Goal: Transaction & Acquisition: Purchase product/service

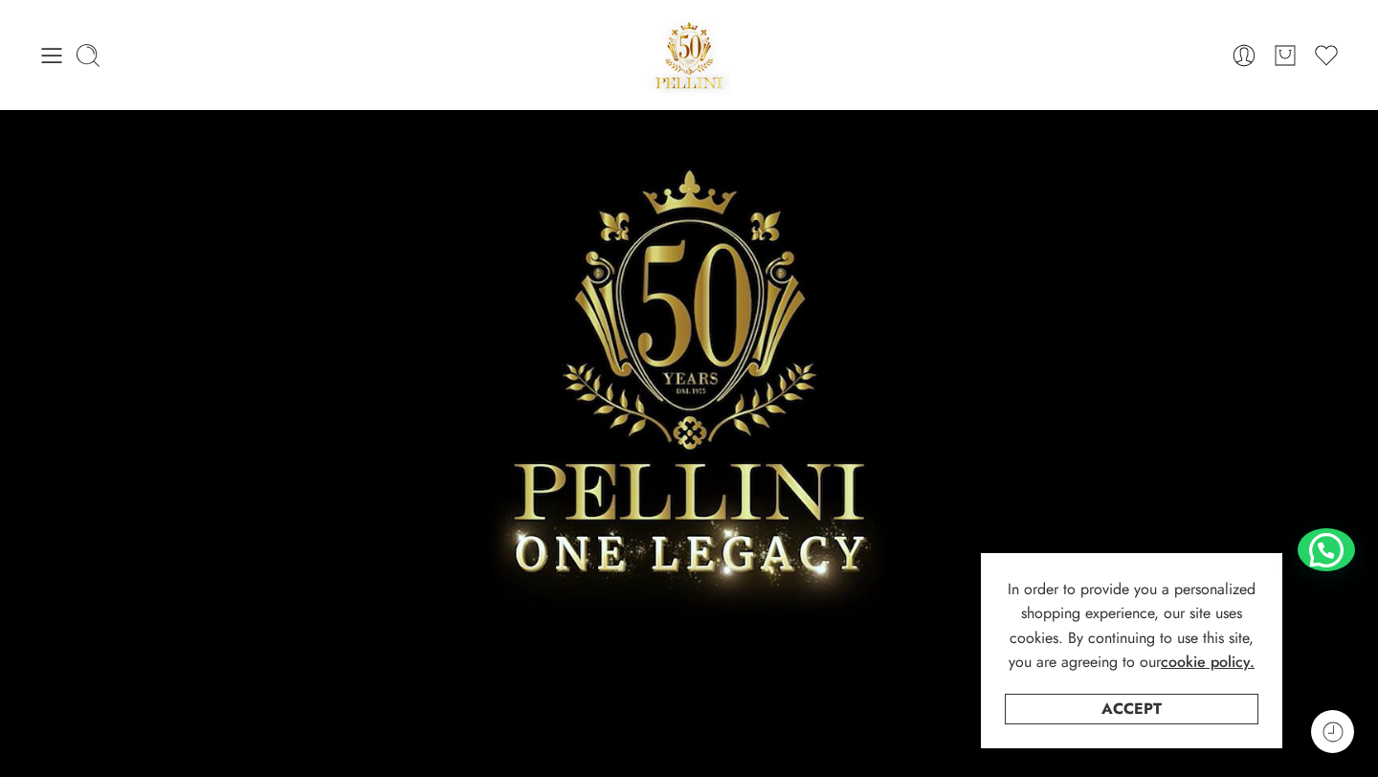
scroll to position [174, 0]
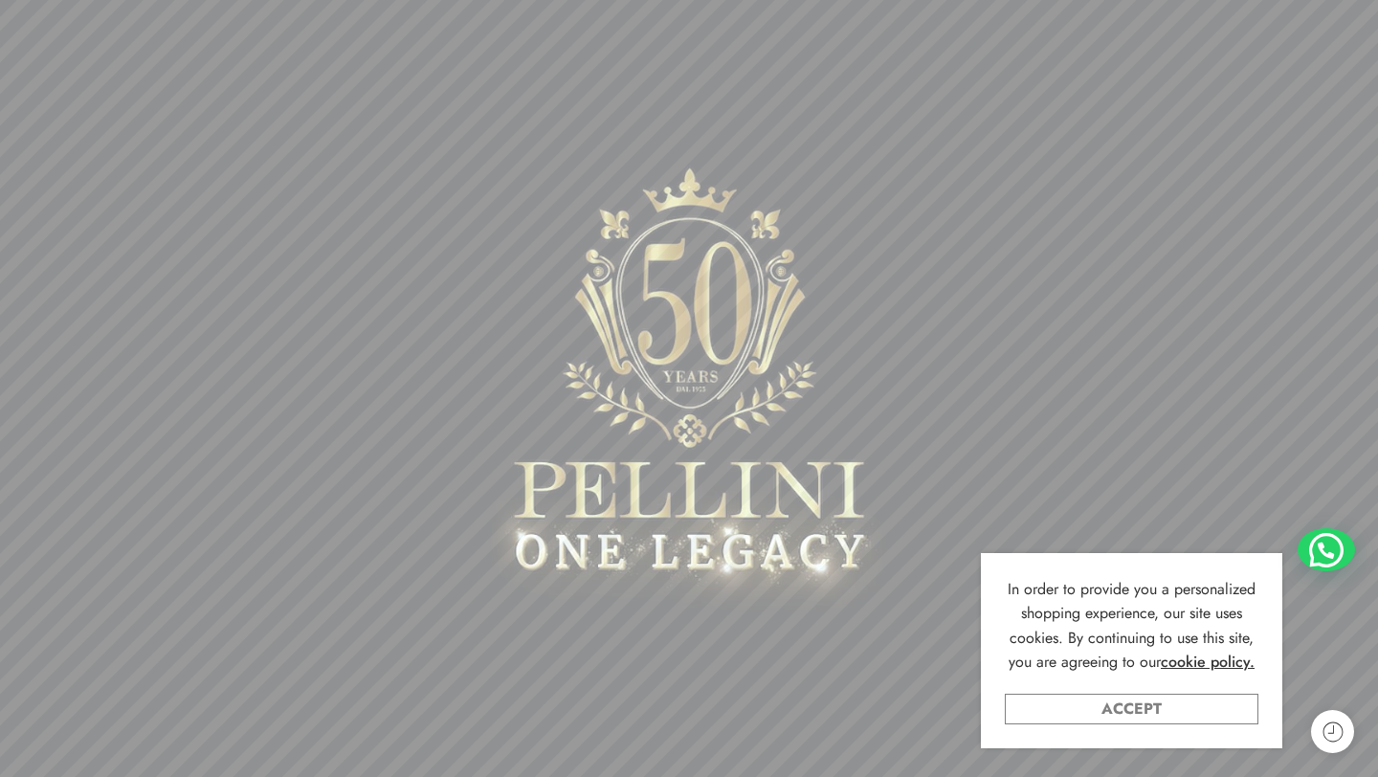
click at [1158, 704] on link "Accept" at bounding box center [1132, 709] width 254 height 31
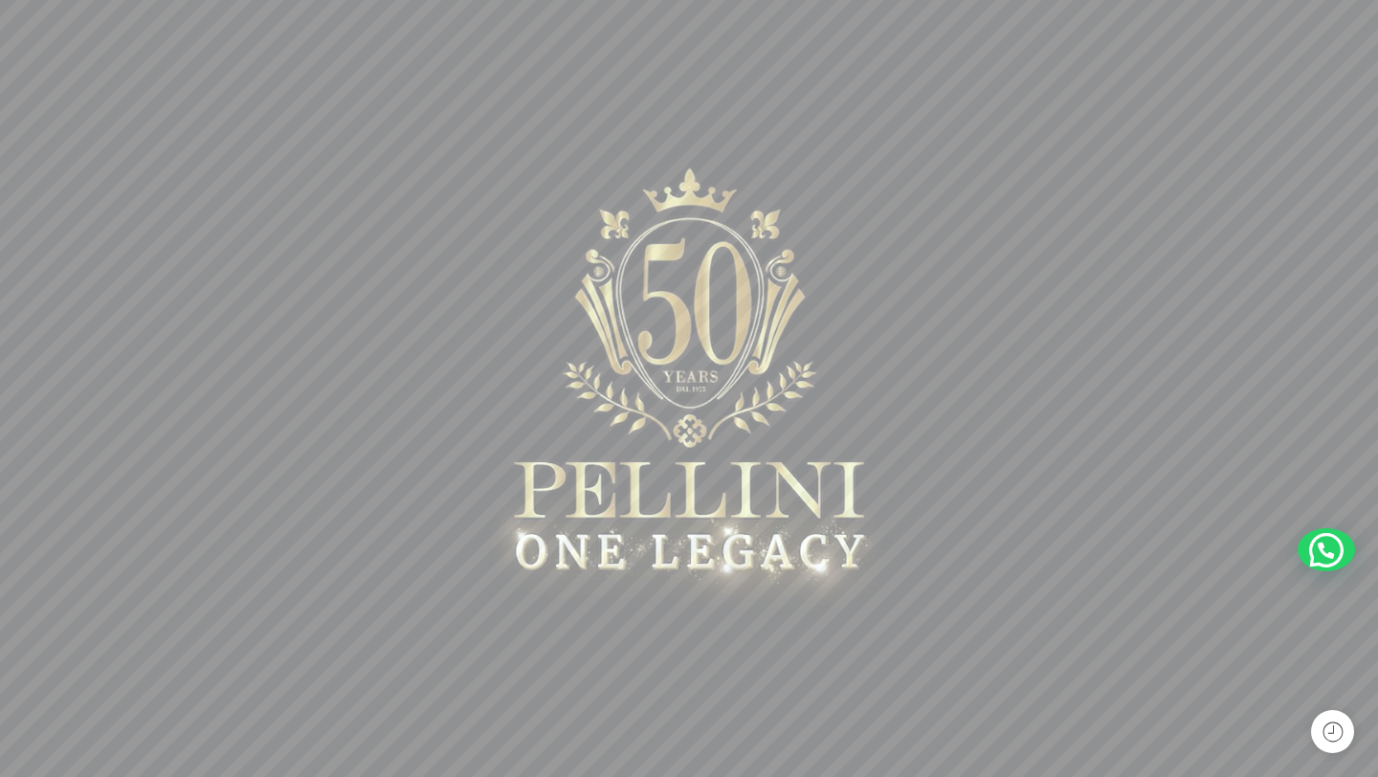
click at [496, 488] on sr7-mask at bounding box center [689, 366] width 1378 height 861
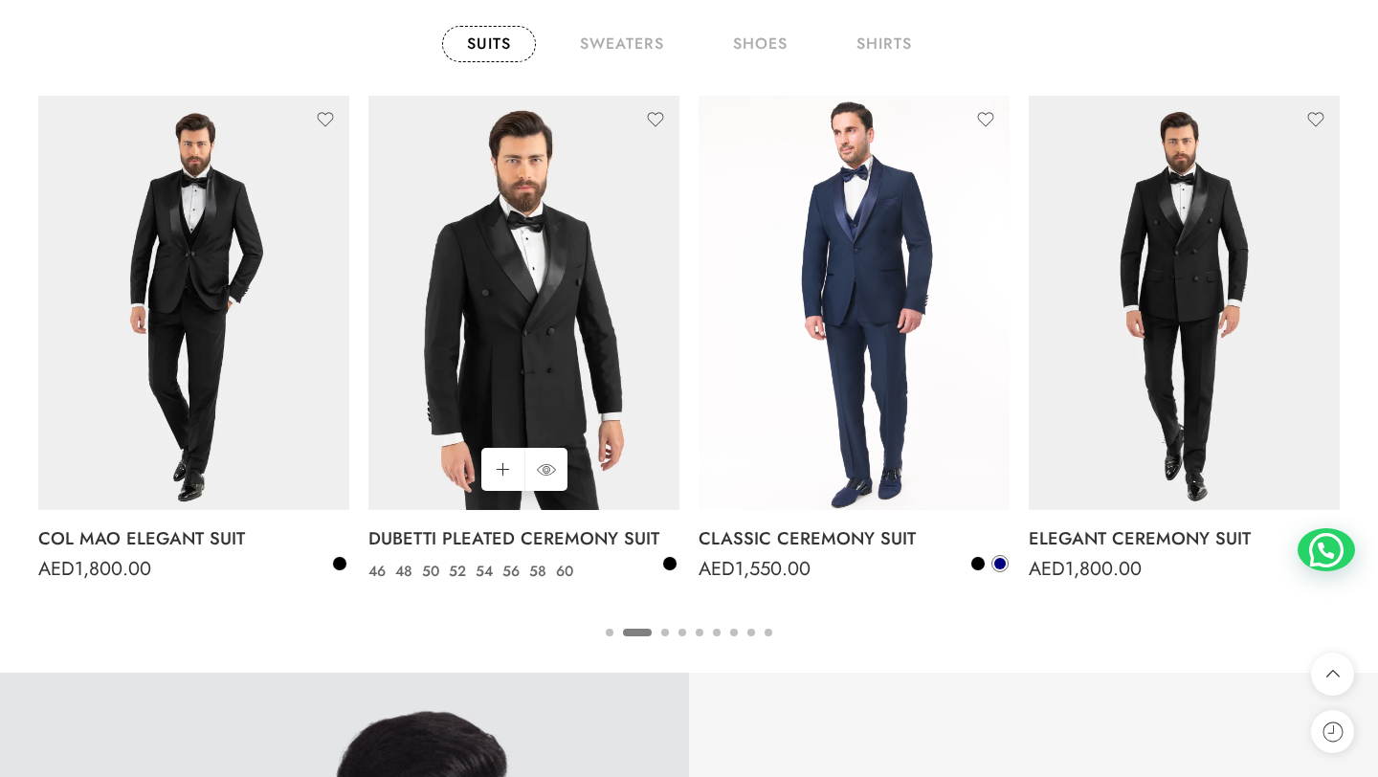
scroll to position [1483, 0]
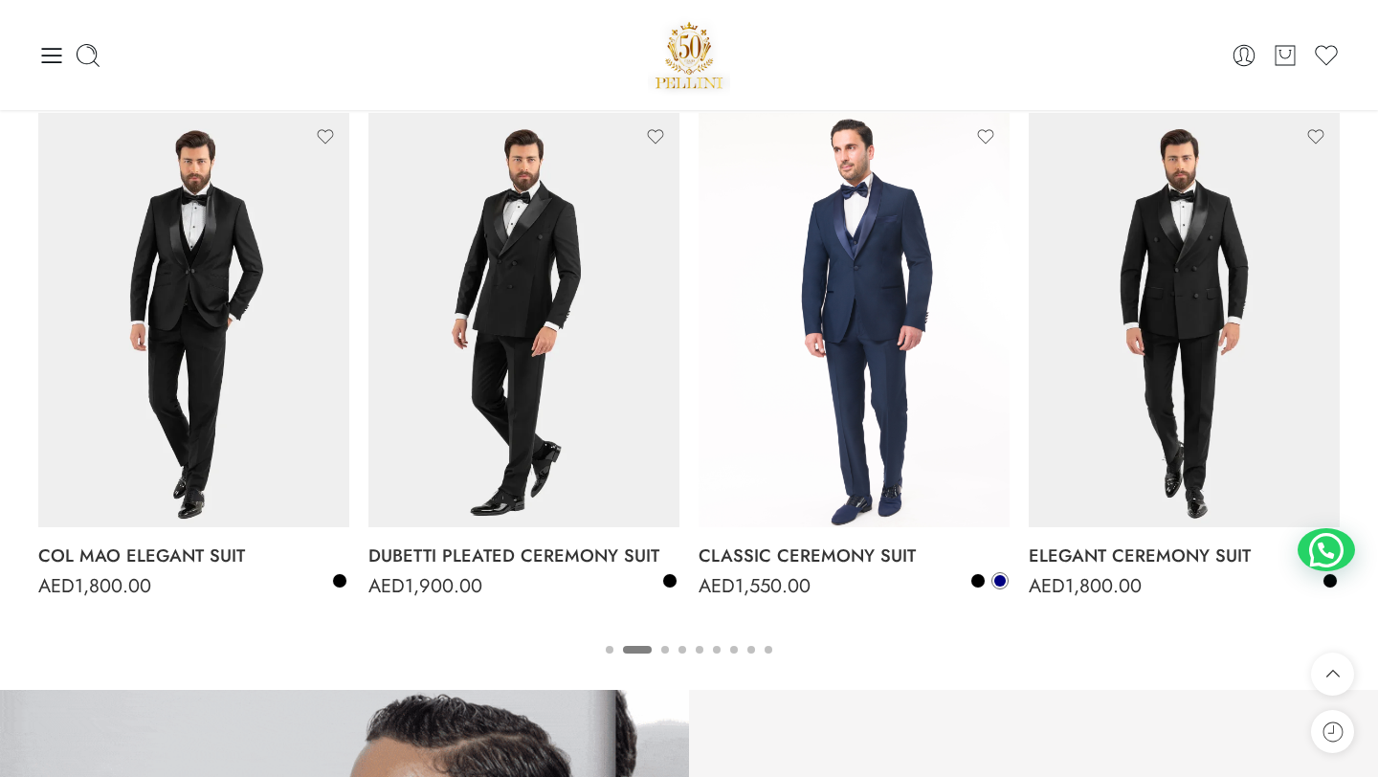
click at [665, 650] on button "3" at bounding box center [665, 666] width 8 height 40
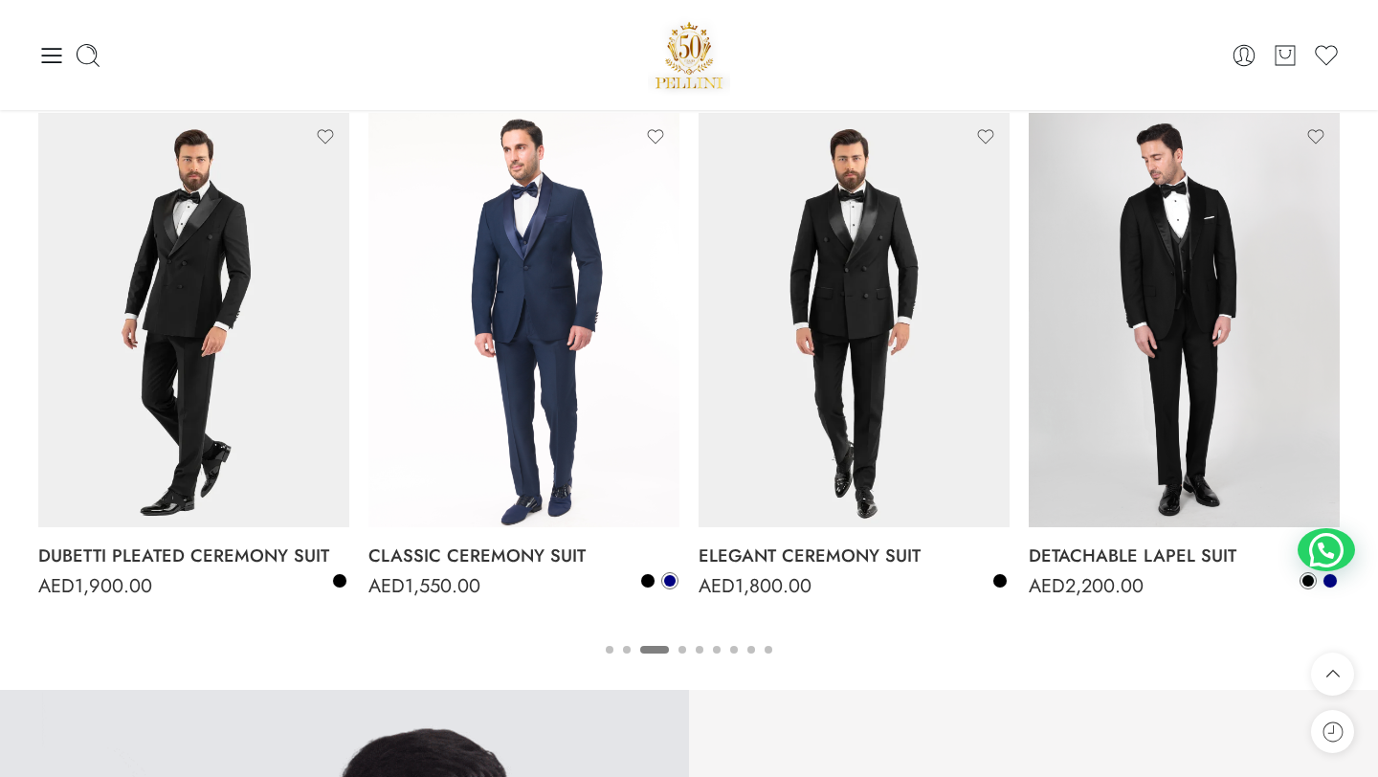
click at [683, 650] on button "4" at bounding box center [683, 666] width 8 height 40
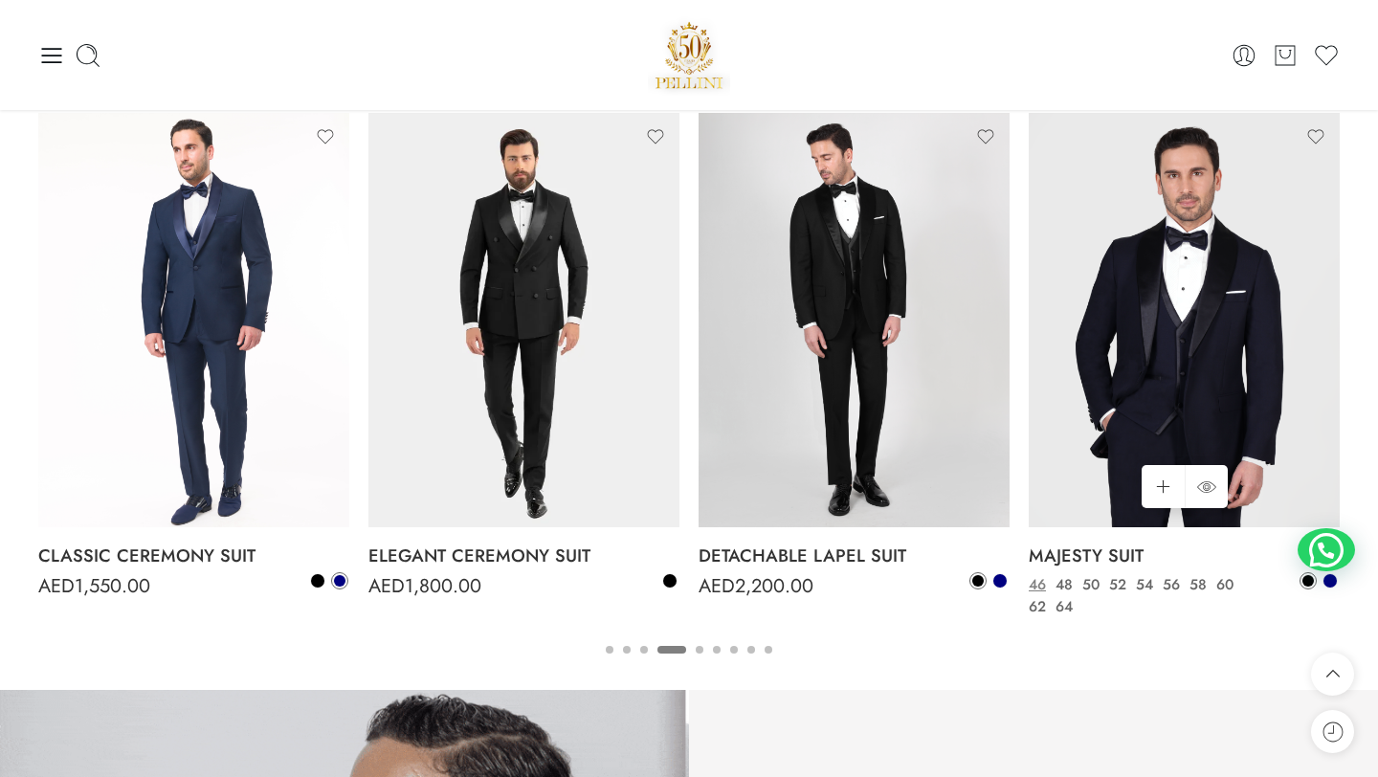
click at [1164, 318] on img at bounding box center [1184, 320] width 311 height 414
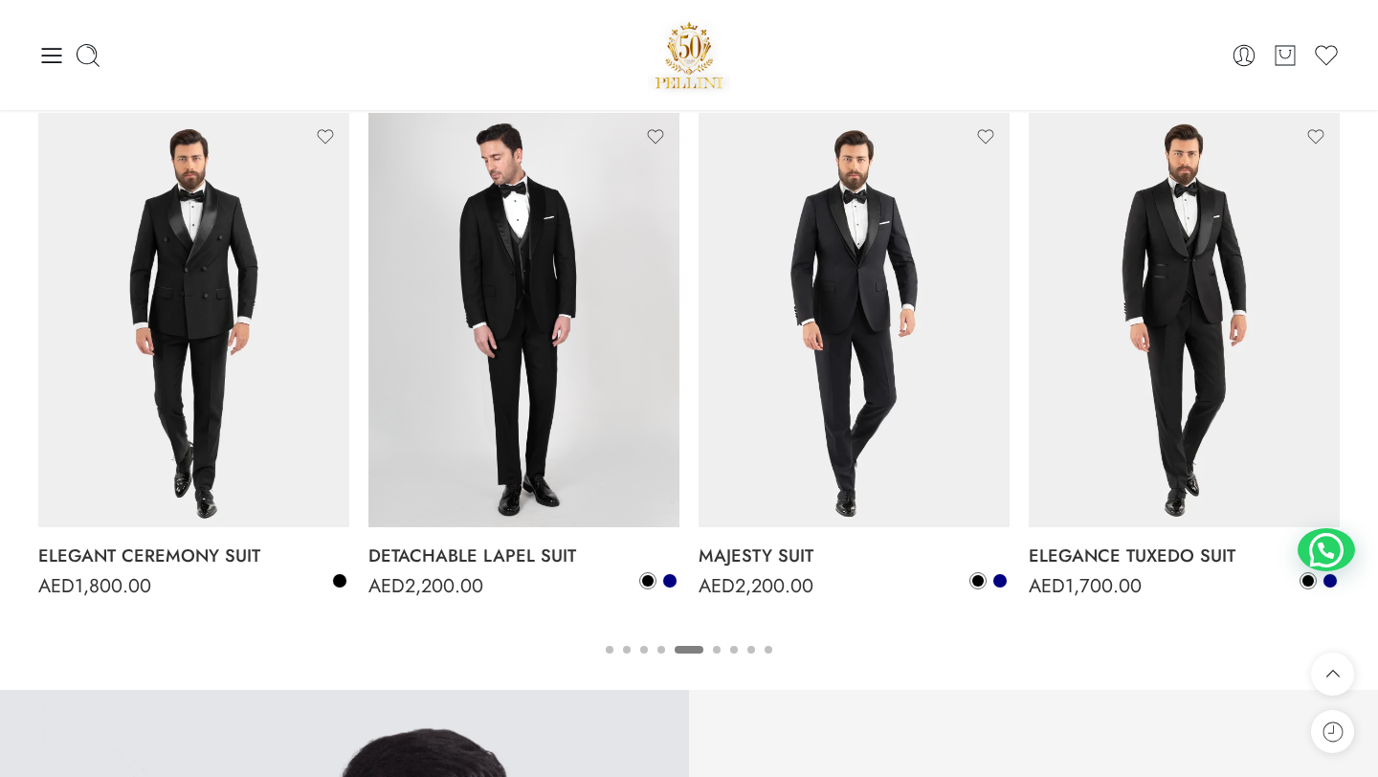
click at [720, 655] on button "6" at bounding box center [717, 666] width 8 height 40
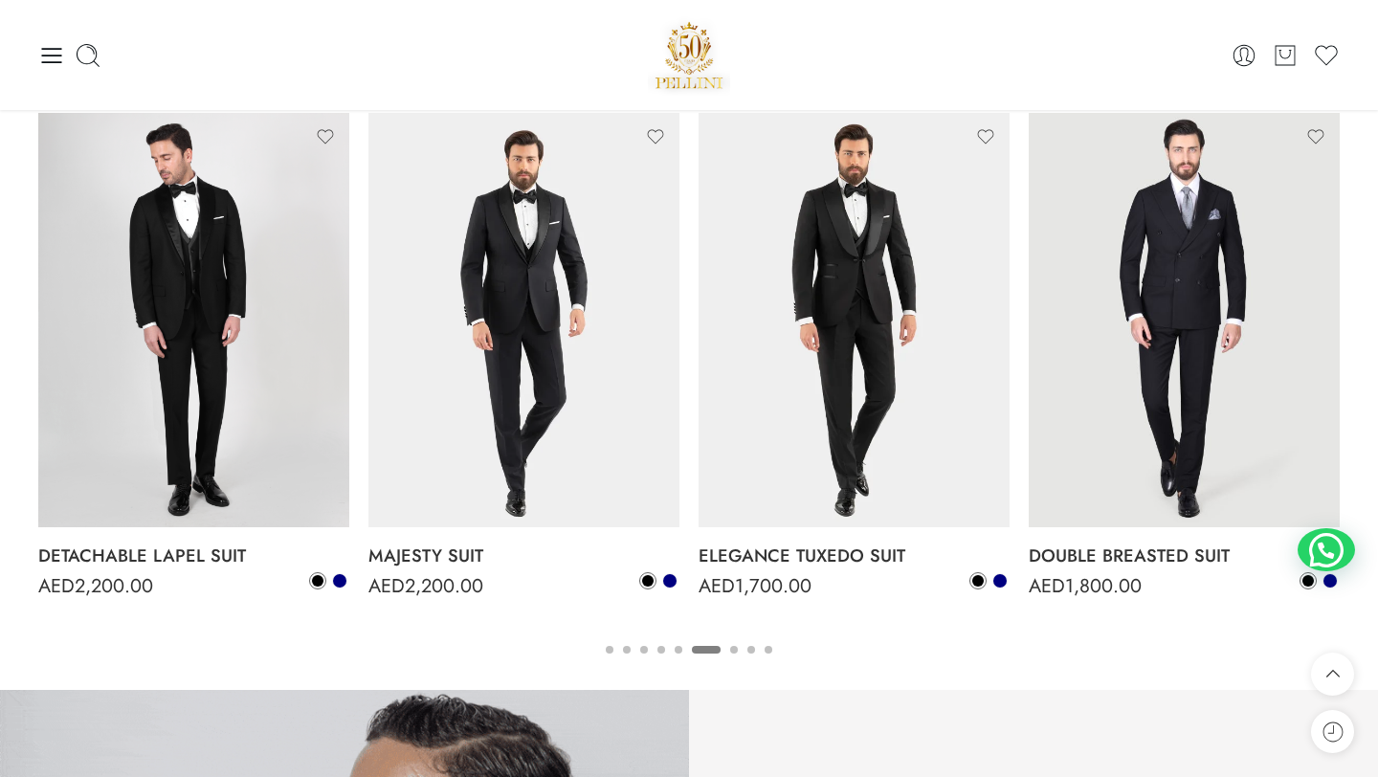
click at [737, 649] on button "7" at bounding box center [734, 666] width 8 height 40
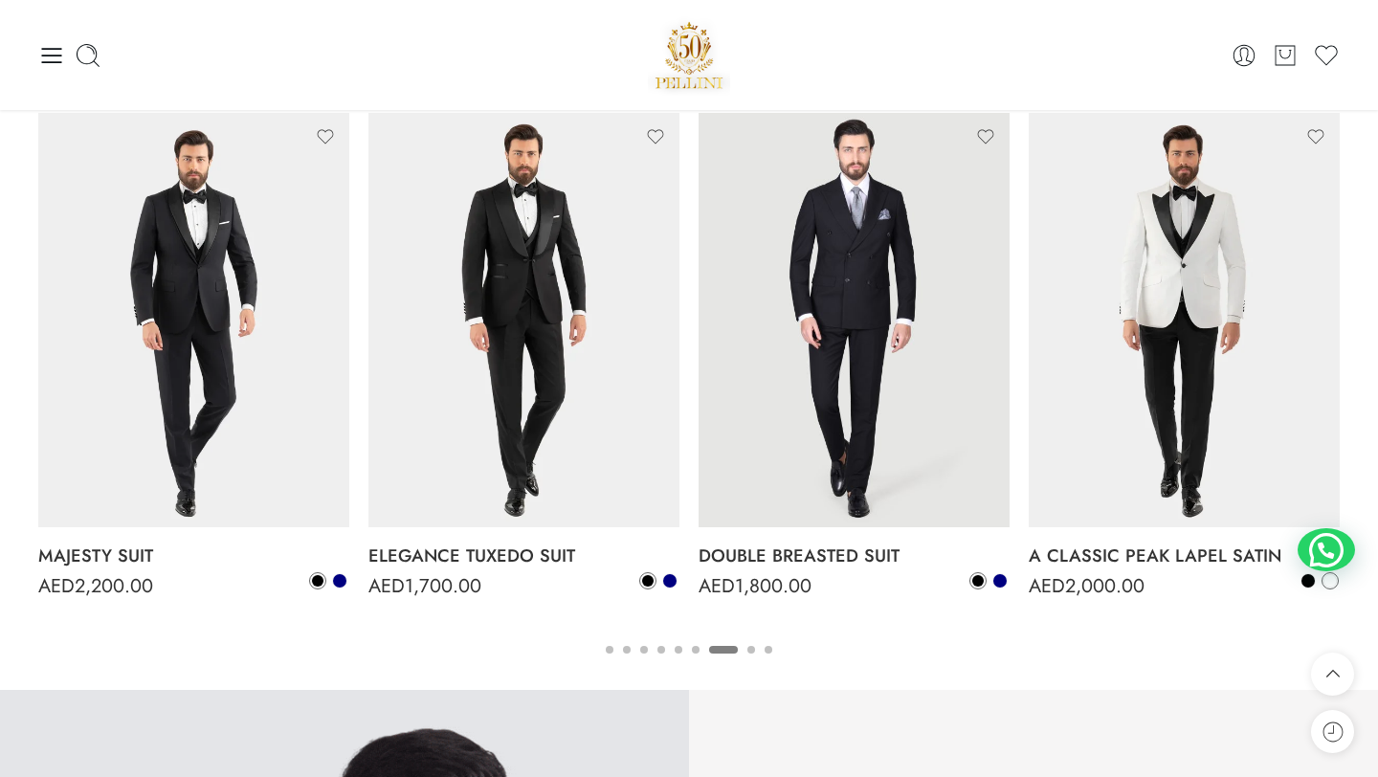
click at [747, 650] on button "8" at bounding box center [751, 666] width 8 height 40
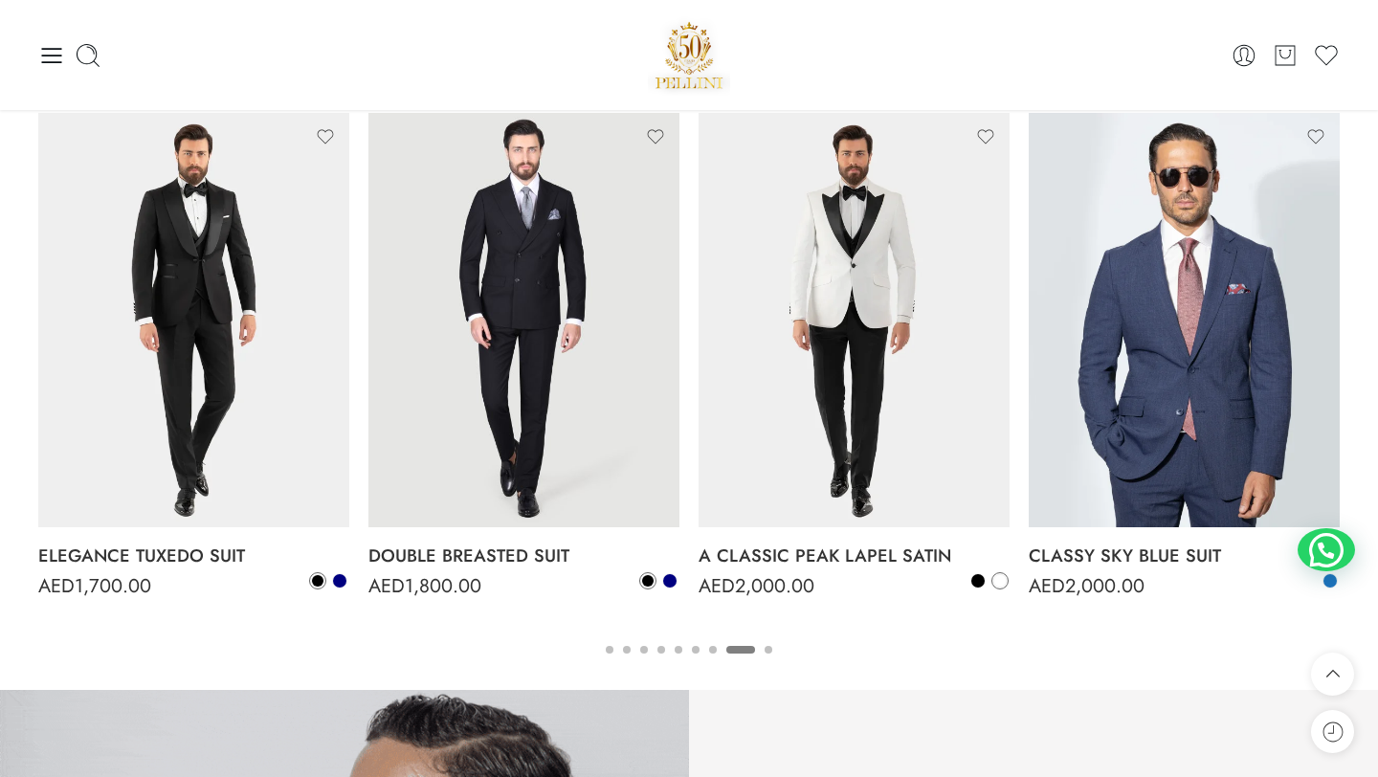
click at [770, 649] on button "9" at bounding box center [769, 666] width 8 height 40
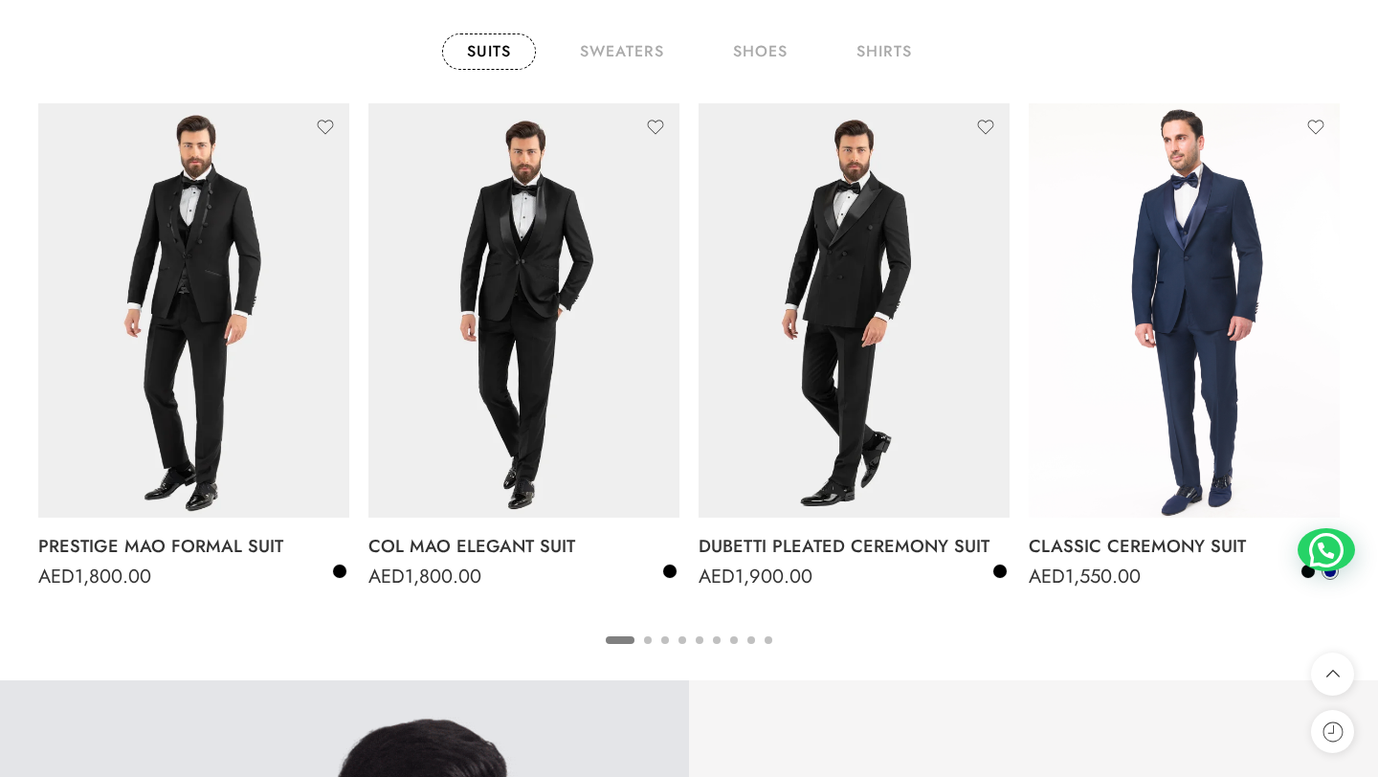
scroll to position [1554, 0]
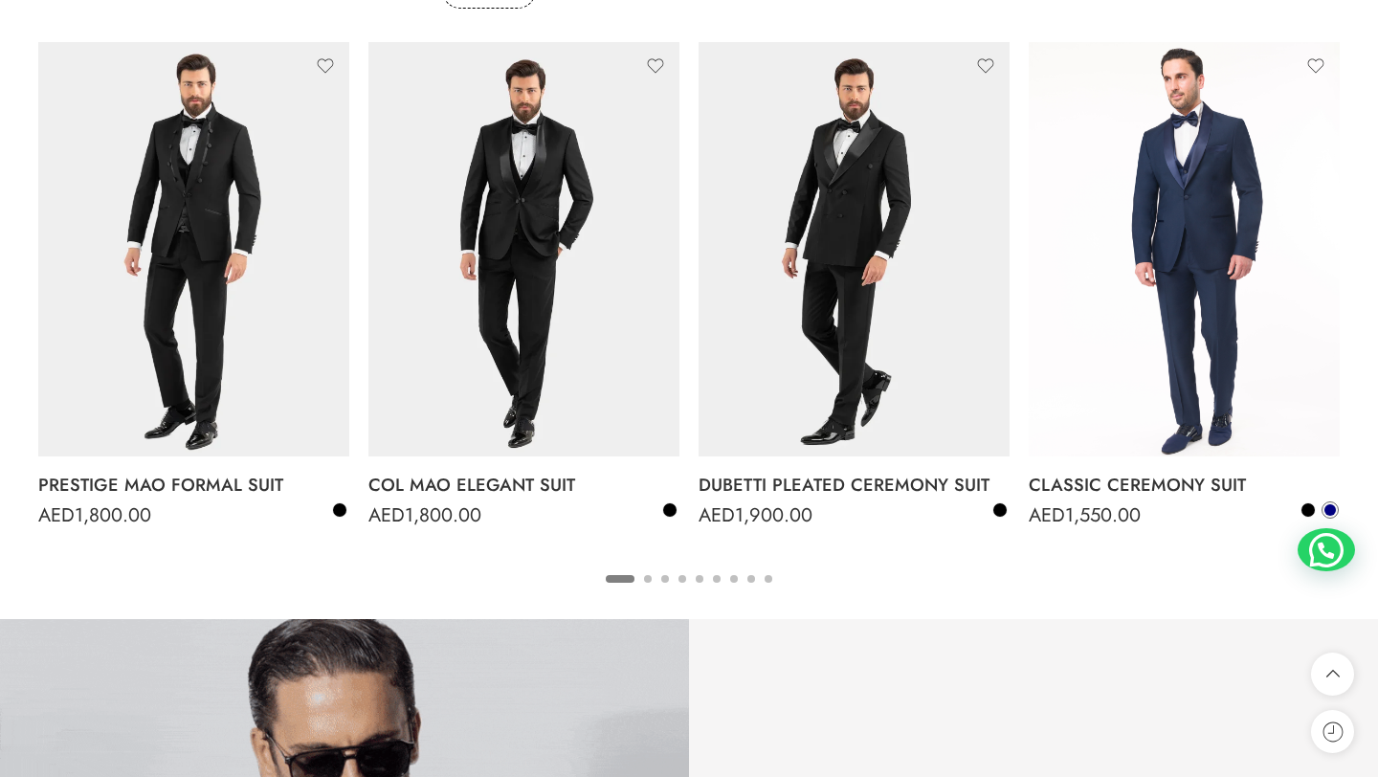
click at [648, 579] on button "2" at bounding box center [648, 595] width 8 height 40
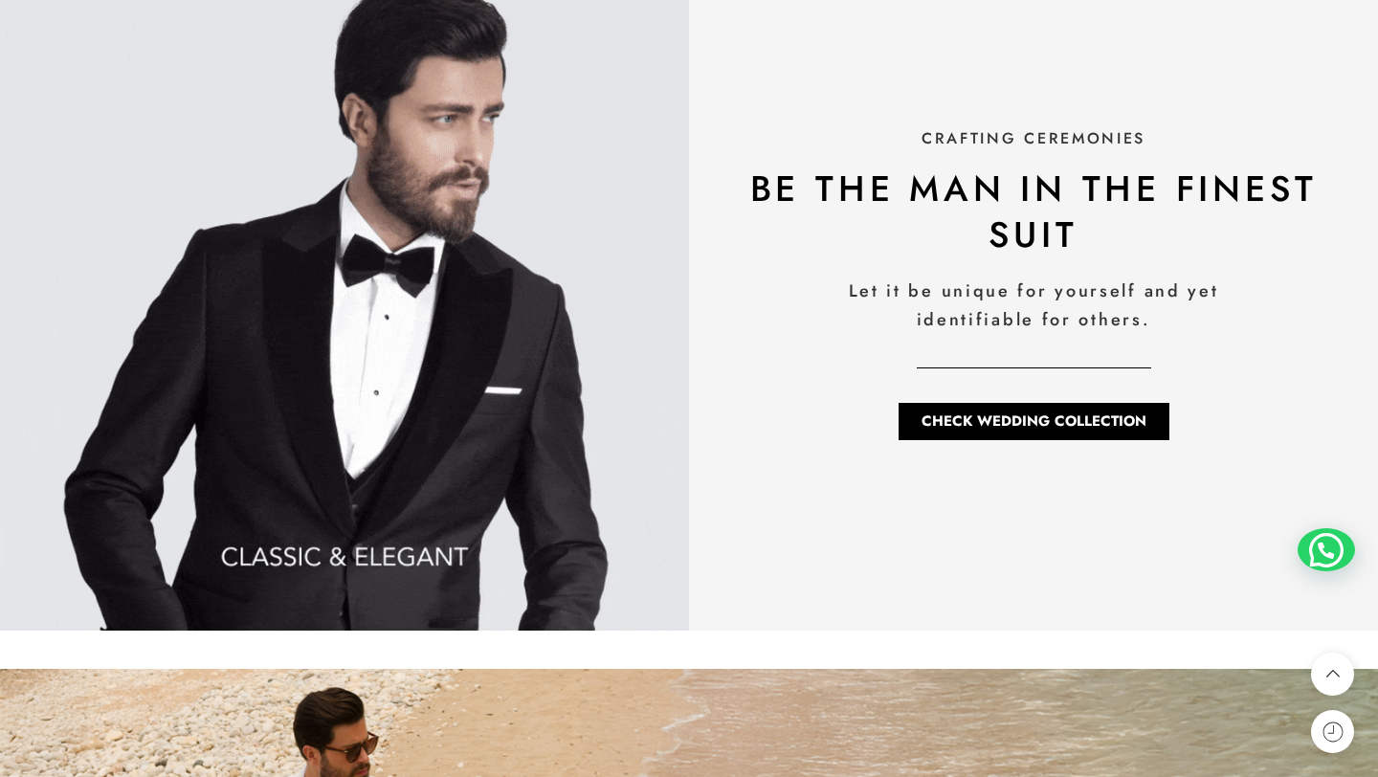
scroll to position [2284, 0]
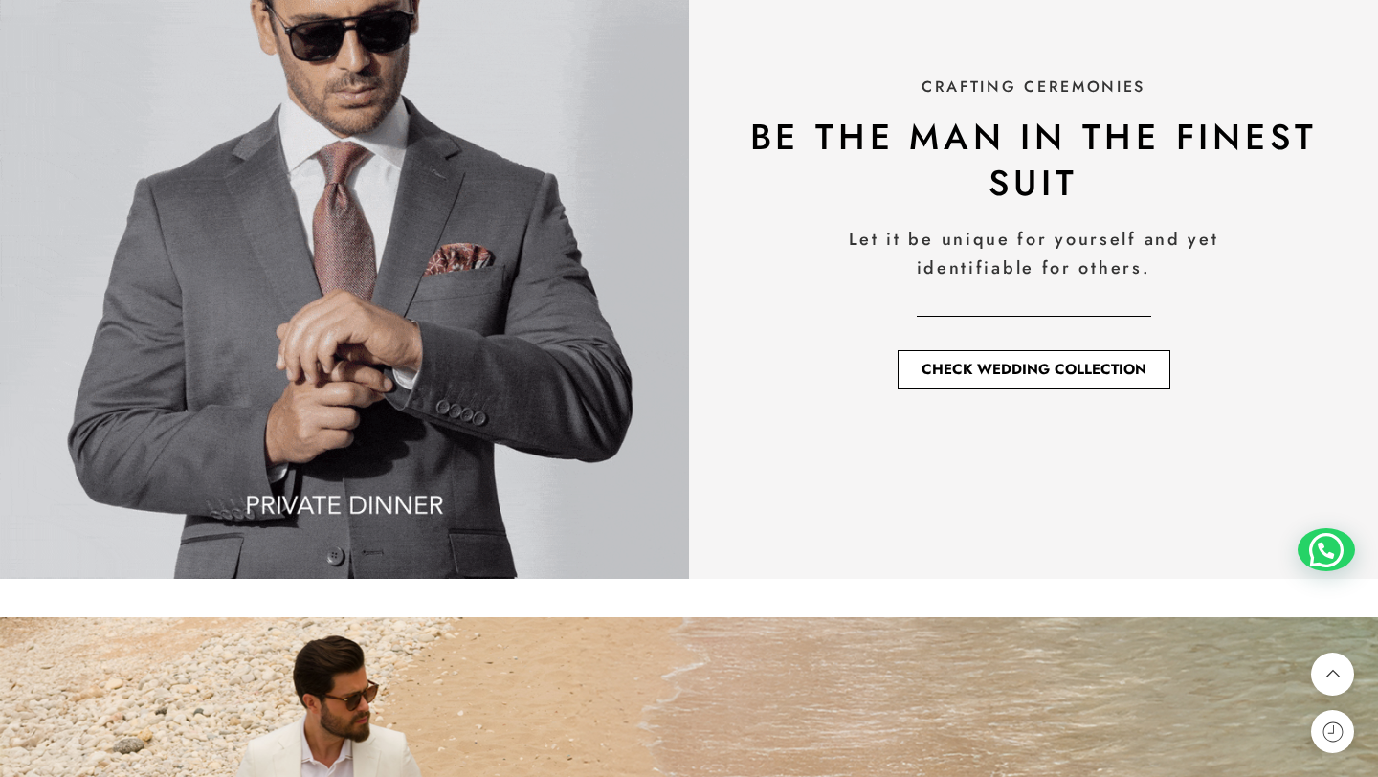
click at [1002, 371] on span "check wedding collection" at bounding box center [1034, 370] width 225 height 14
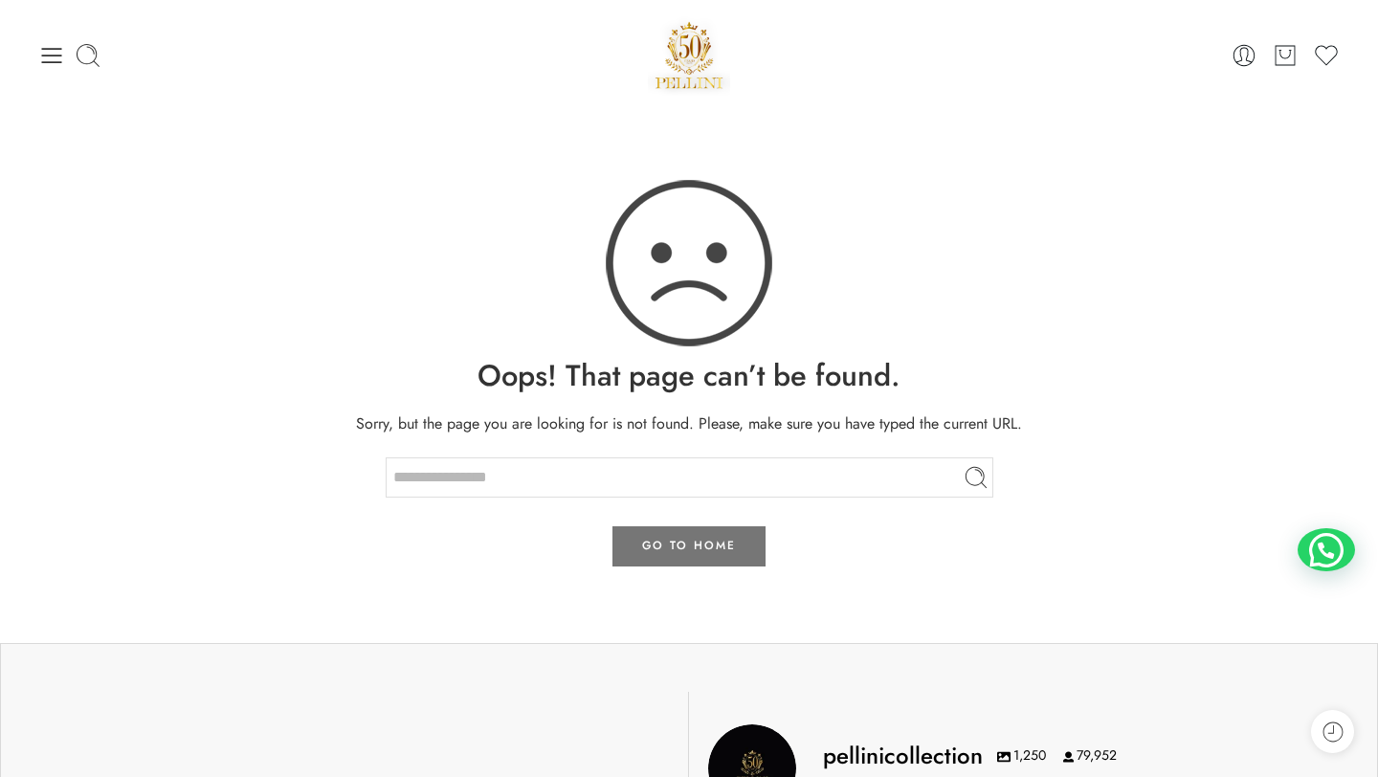
click at [692, 549] on link "GO TO HOME" at bounding box center [689, 546] width 153 height 40
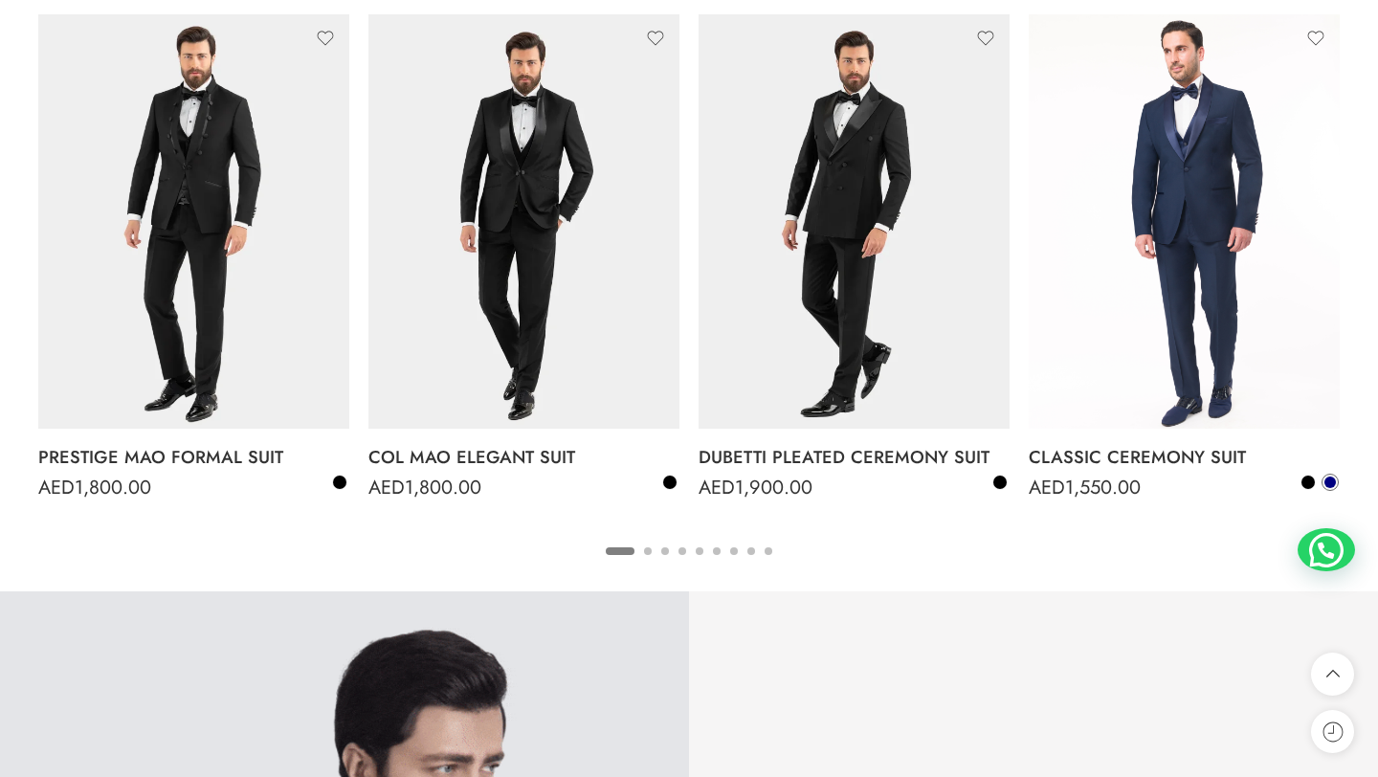
scroll to position [1593, 0]
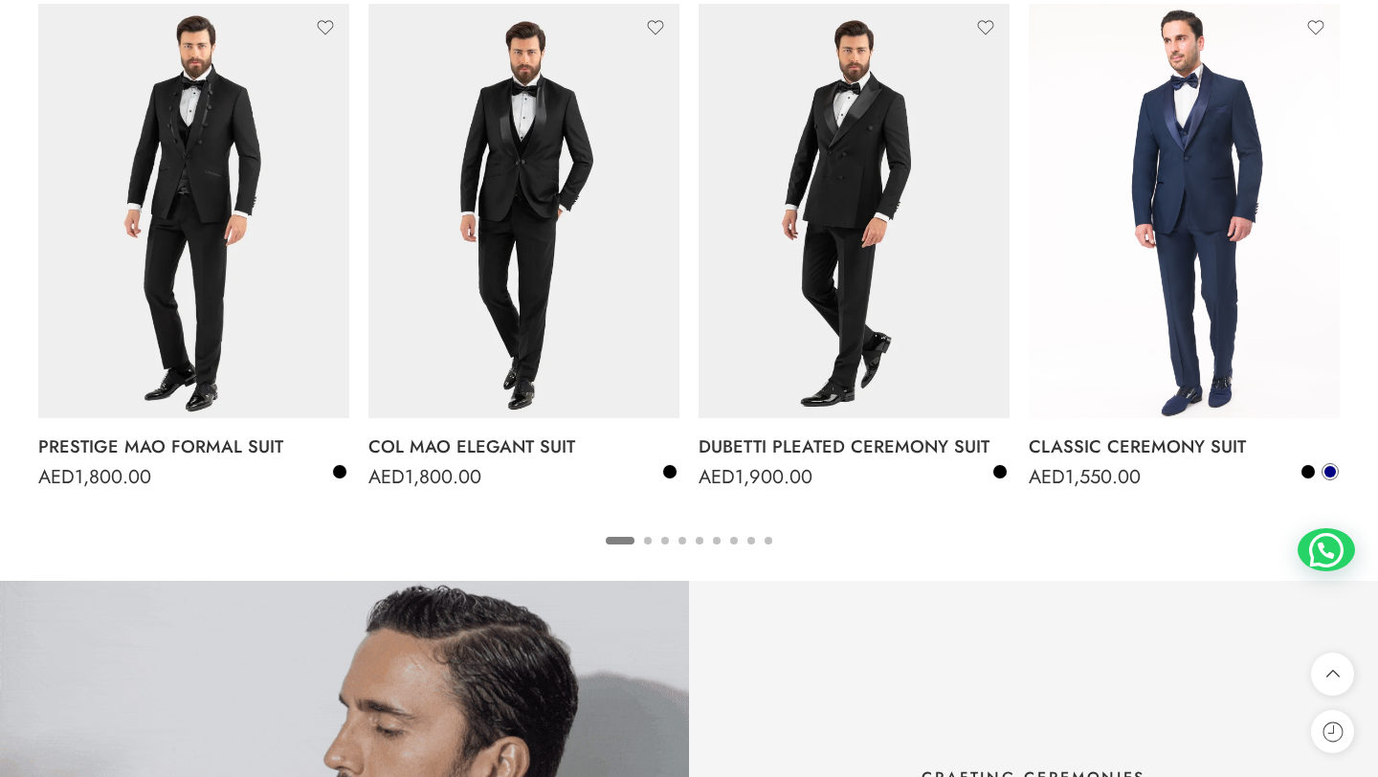
click at [681, 540] on button "4" at bounding box center [683, 557] width 8 height 40
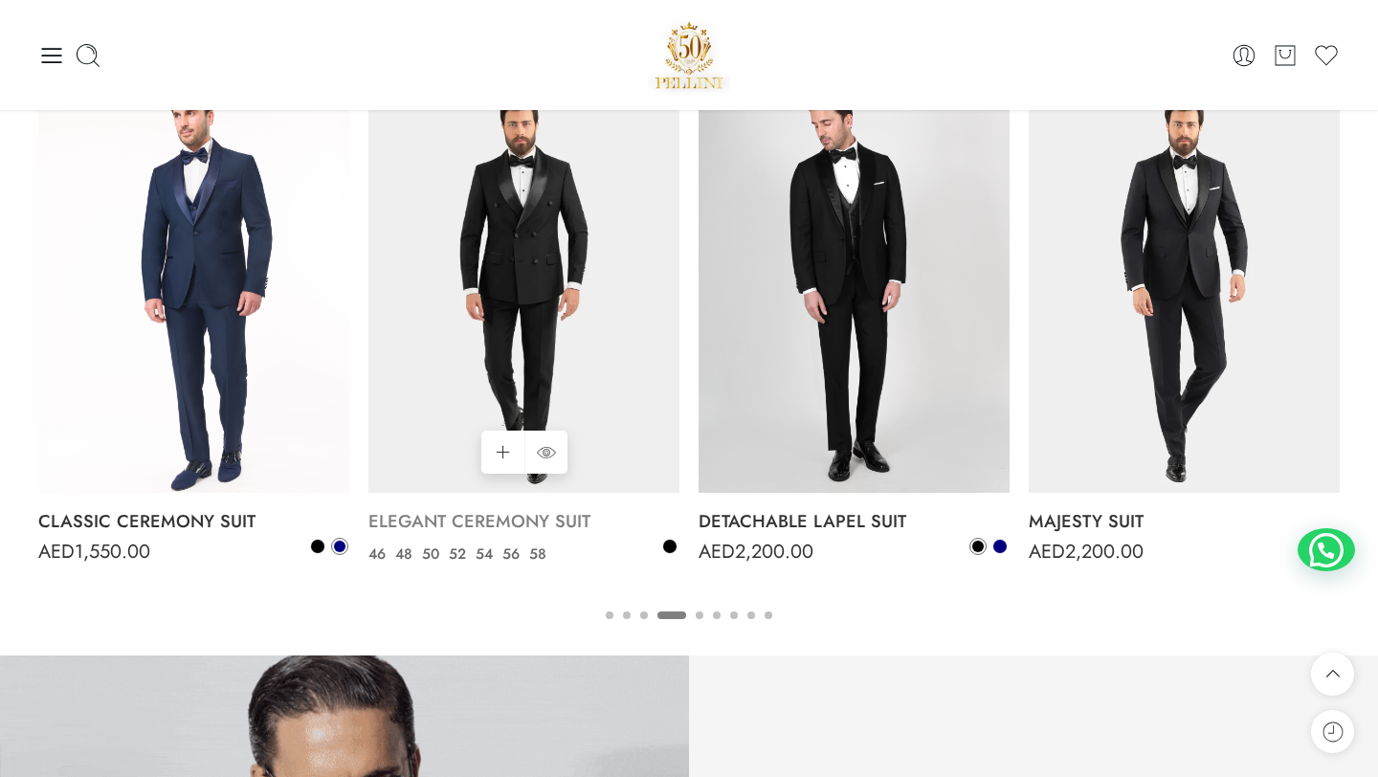
scroll to position [1511, 0]
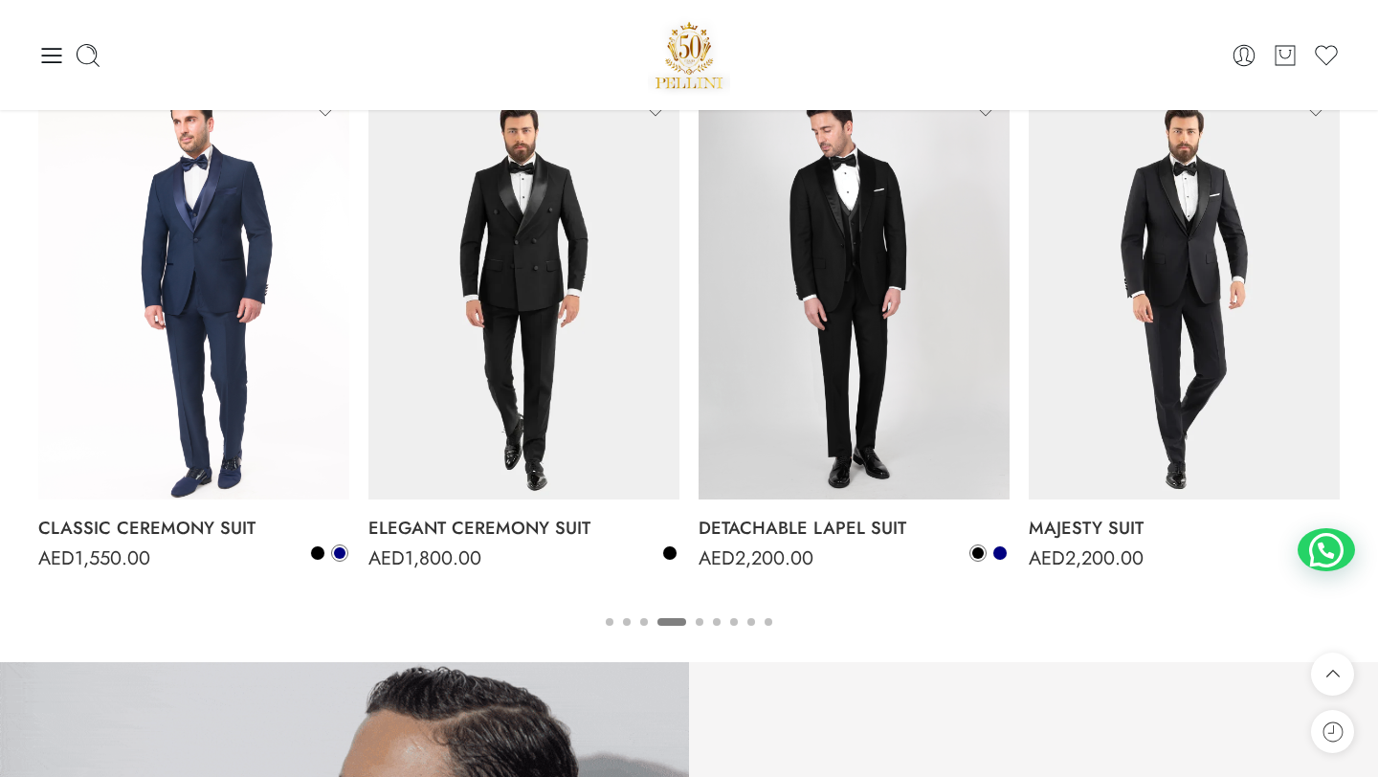
click at [698, 620] on button "5" at bounding box center [700, 638] width 8 height 40
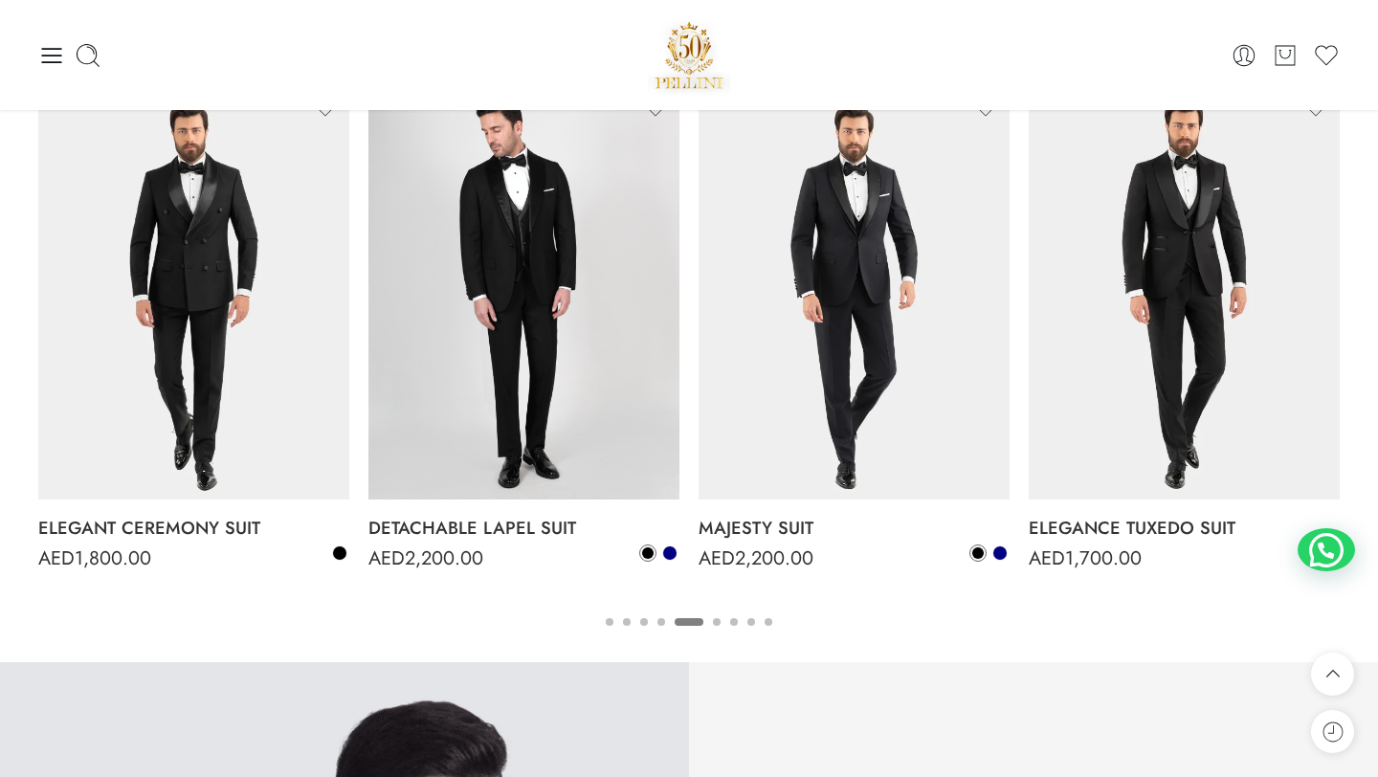
click at [719, 620] on button "6" at bounding box center [717, 638] width 8 height 40
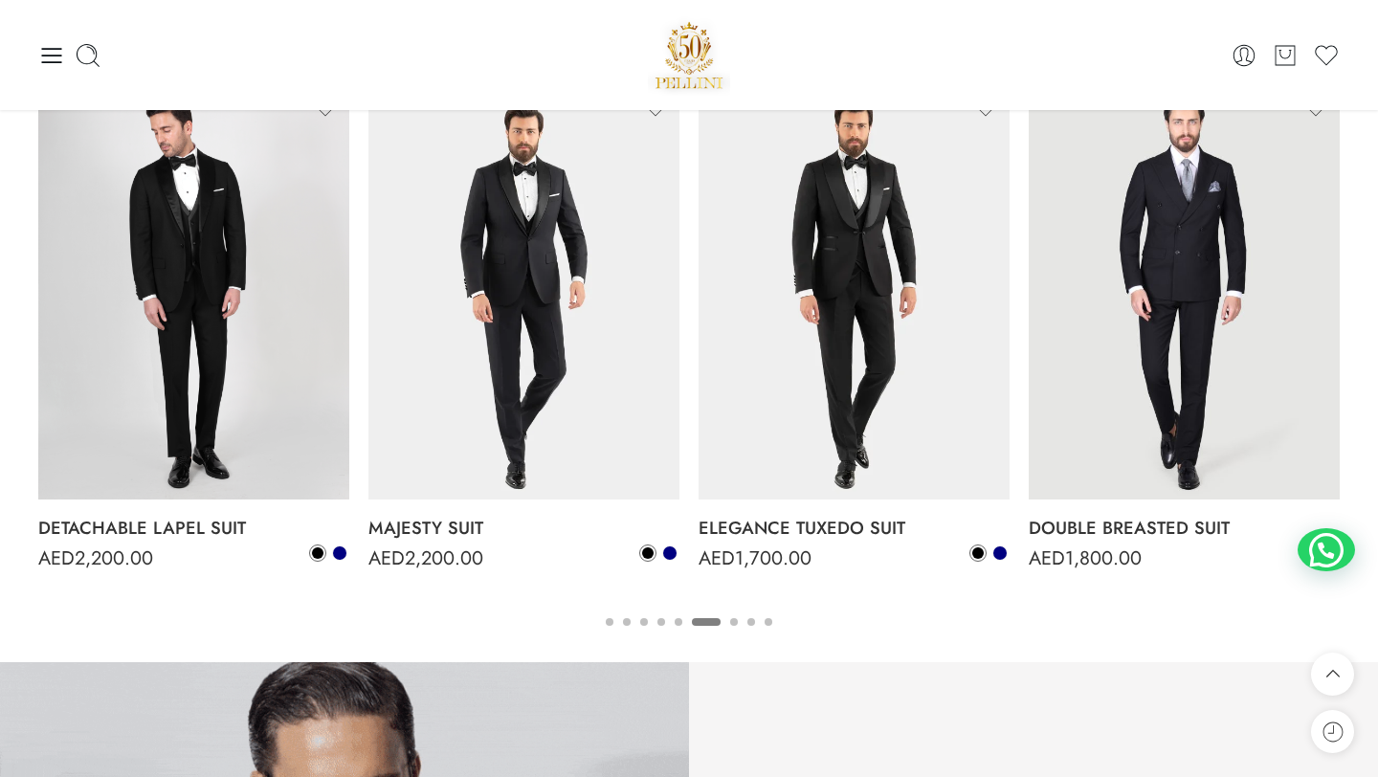
click at [734, 620] on button "7" at bounding box center [734, 638] width 8 height 40
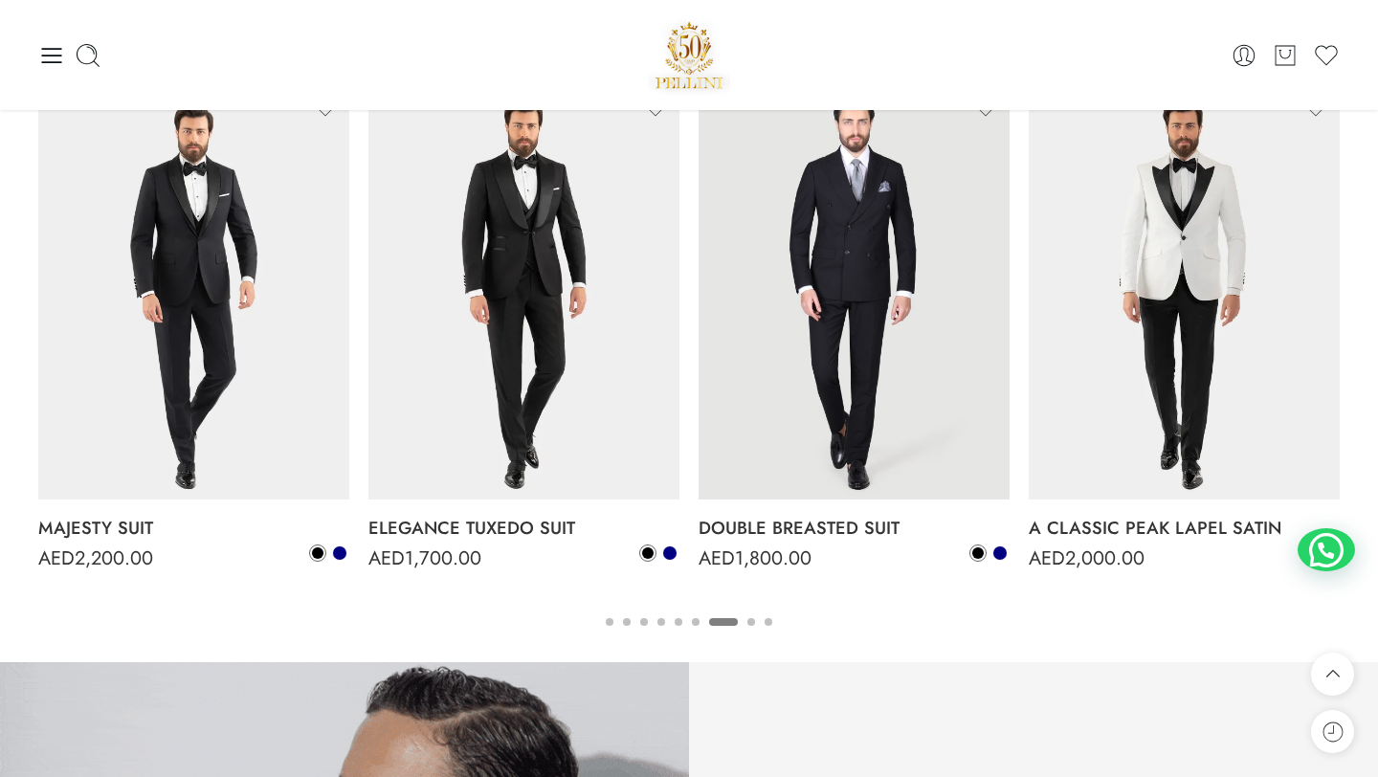
click at [748, 620] on button "8" at bounding box center [751, 638] width 8 height 40
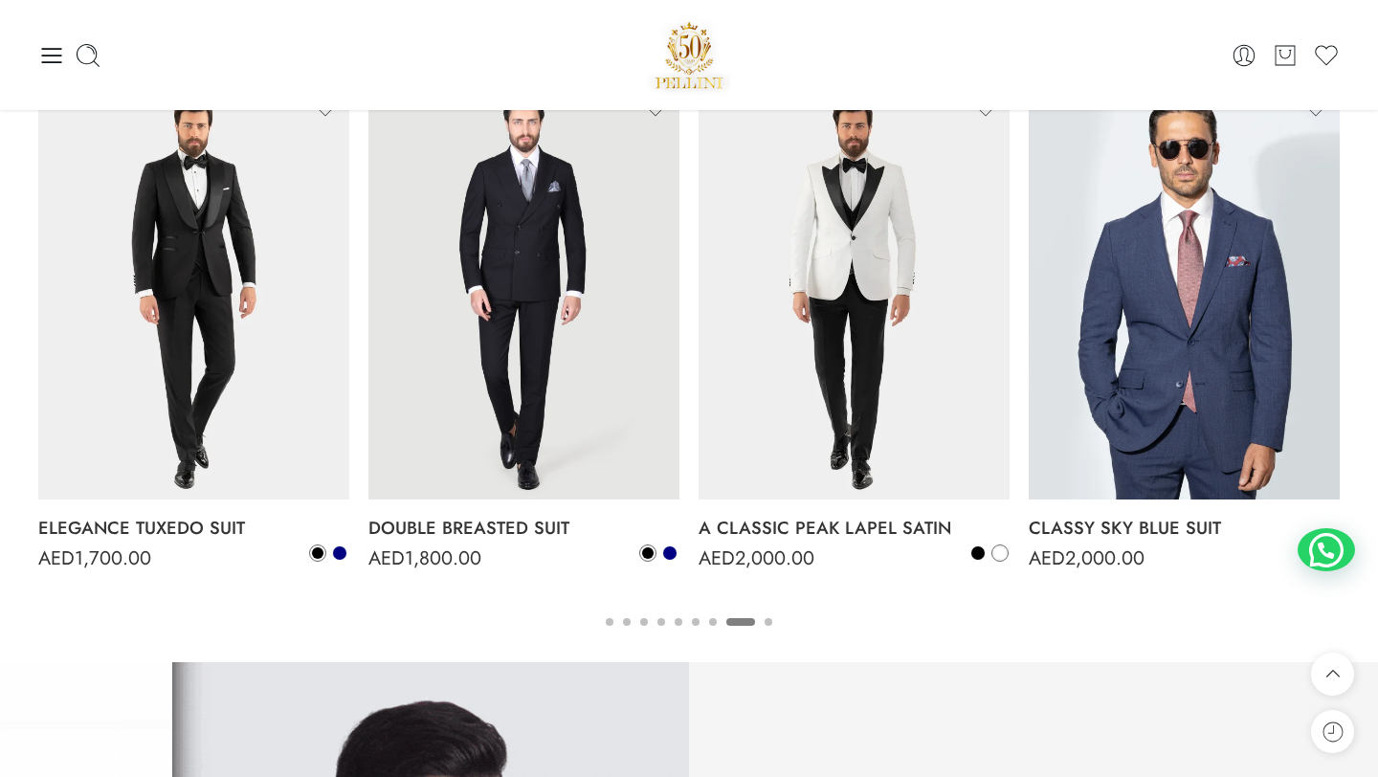
click at [643, 620] on button "3" at bounding box center [644, 638] width 8 height 40
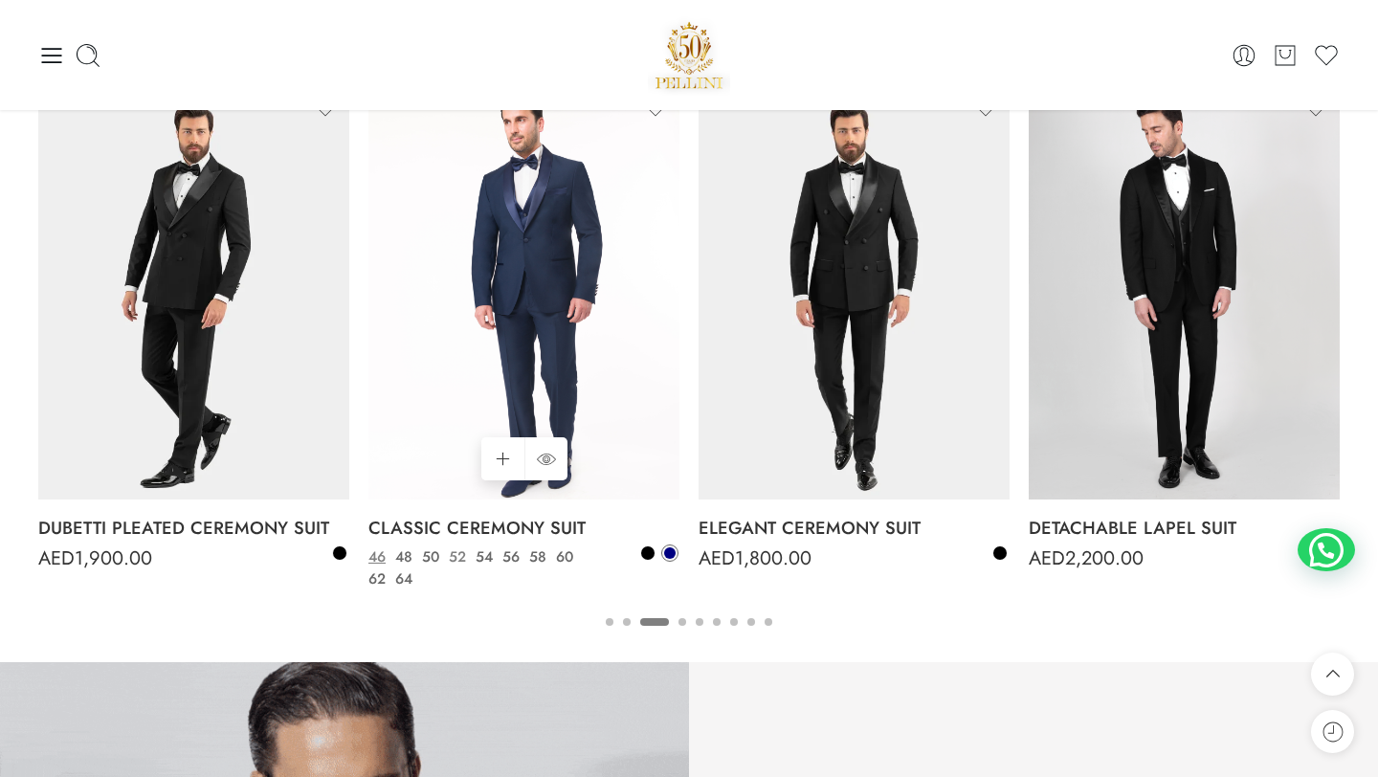
click at [457, 554] on link "52" at bounding box center [457, 557] width 27 height 22
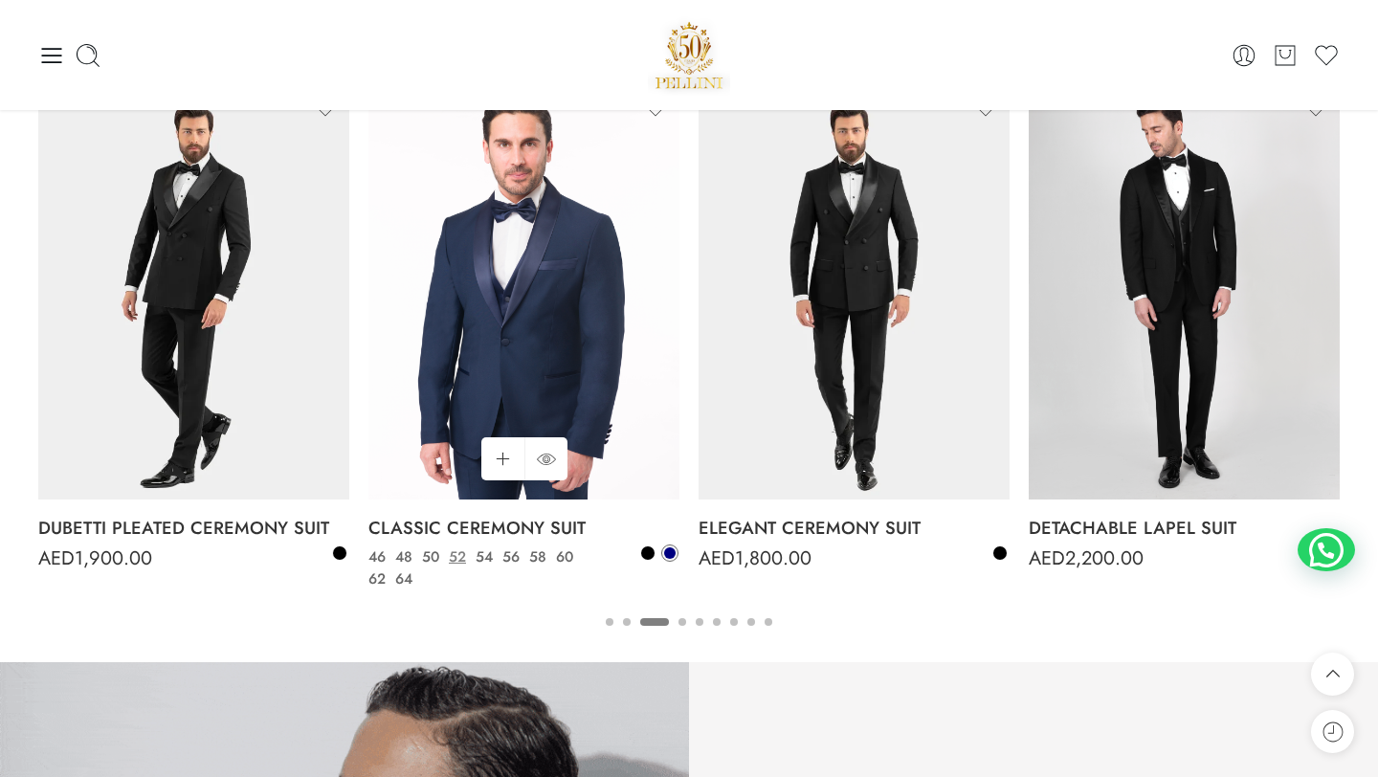
click at [564, 272] on img at bounding box center [523, 292] width 311 height 414
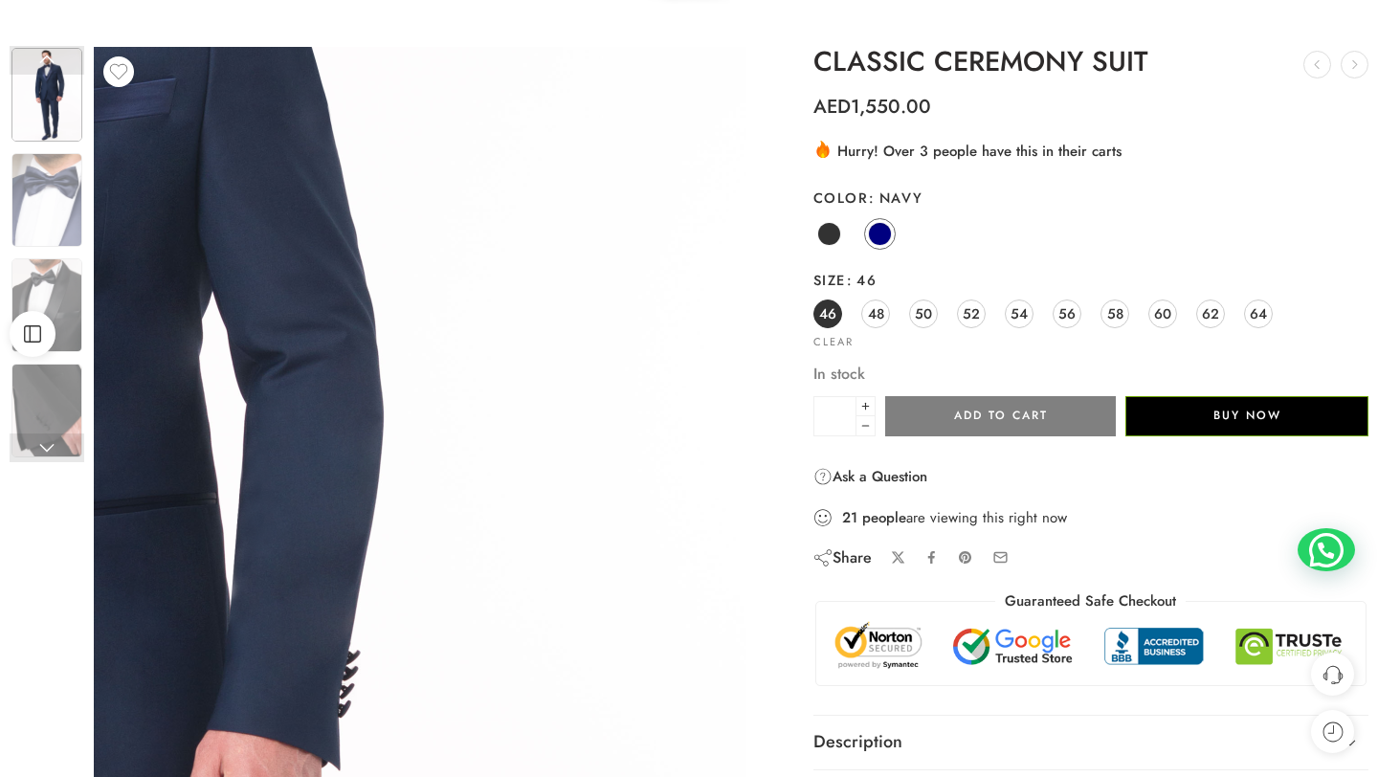
scroll to position [111, 0]
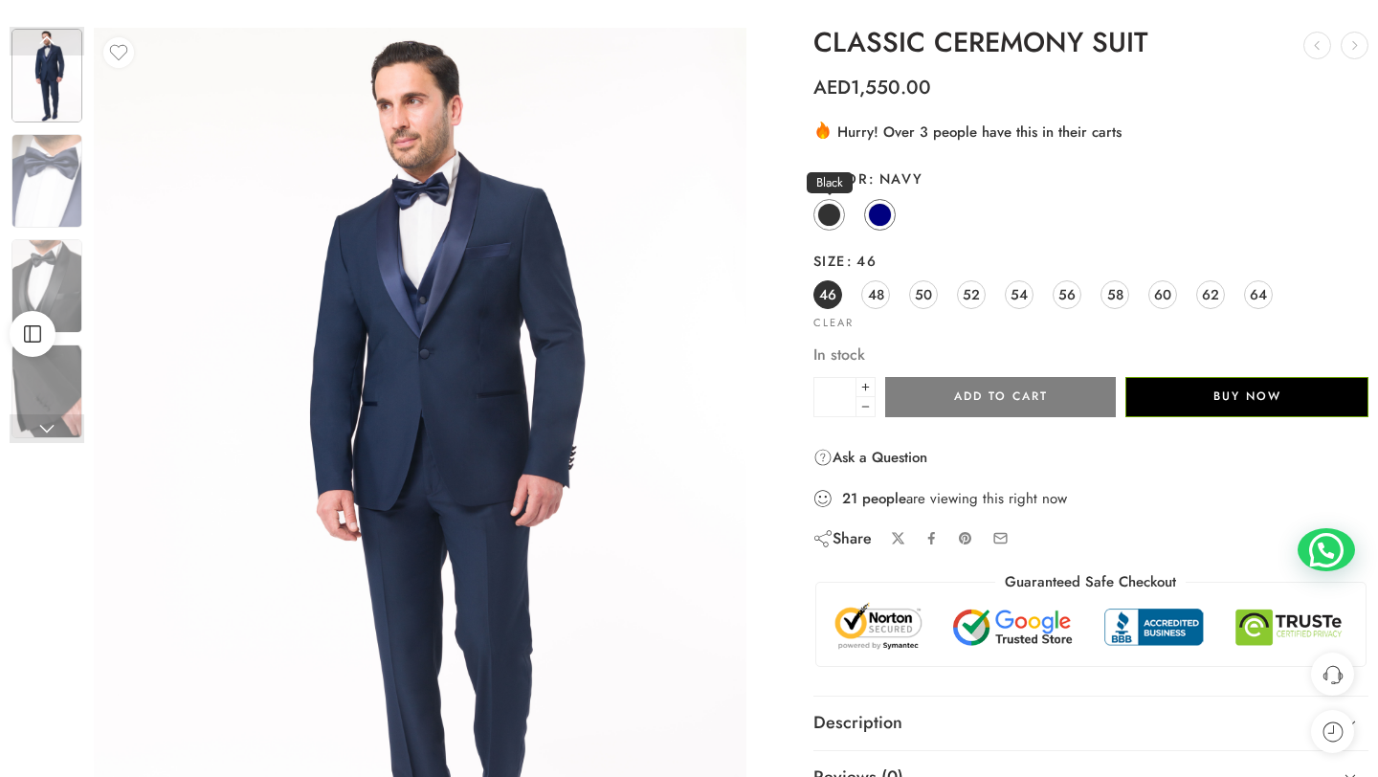
click at [825, 211] on span at bounding box center [829, 215] width 24 height 24
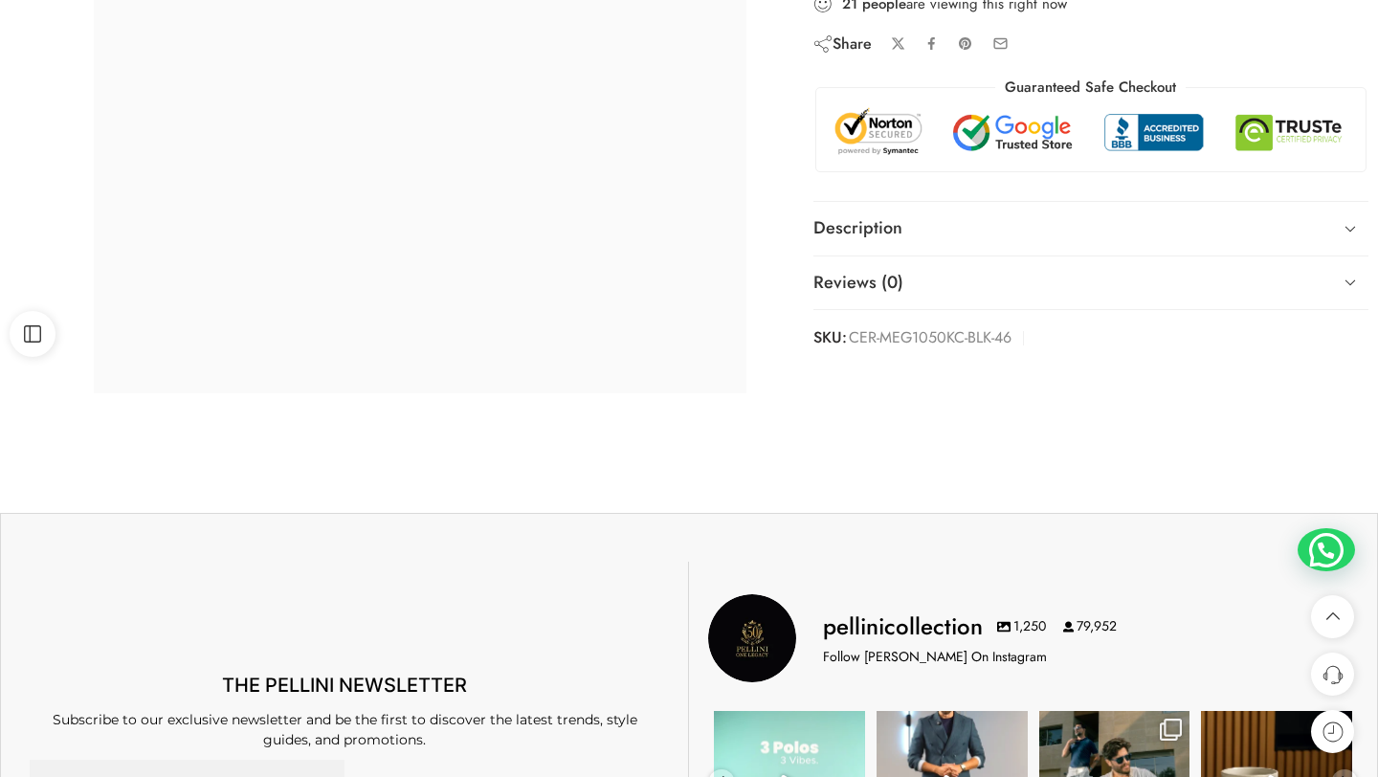
scroll to position [620, 0]
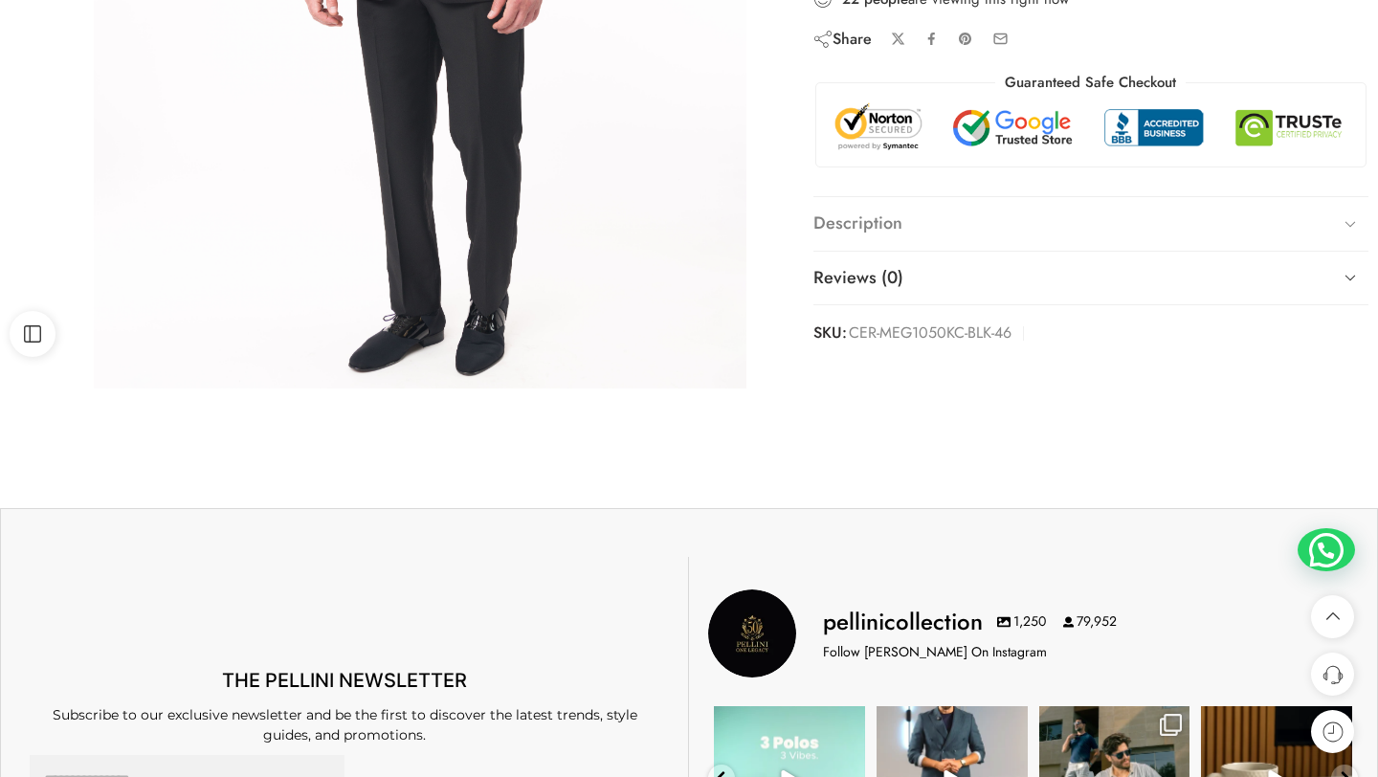
click at [1340, 223] on icon at bounding box center [1350, 224] width 27 height 27
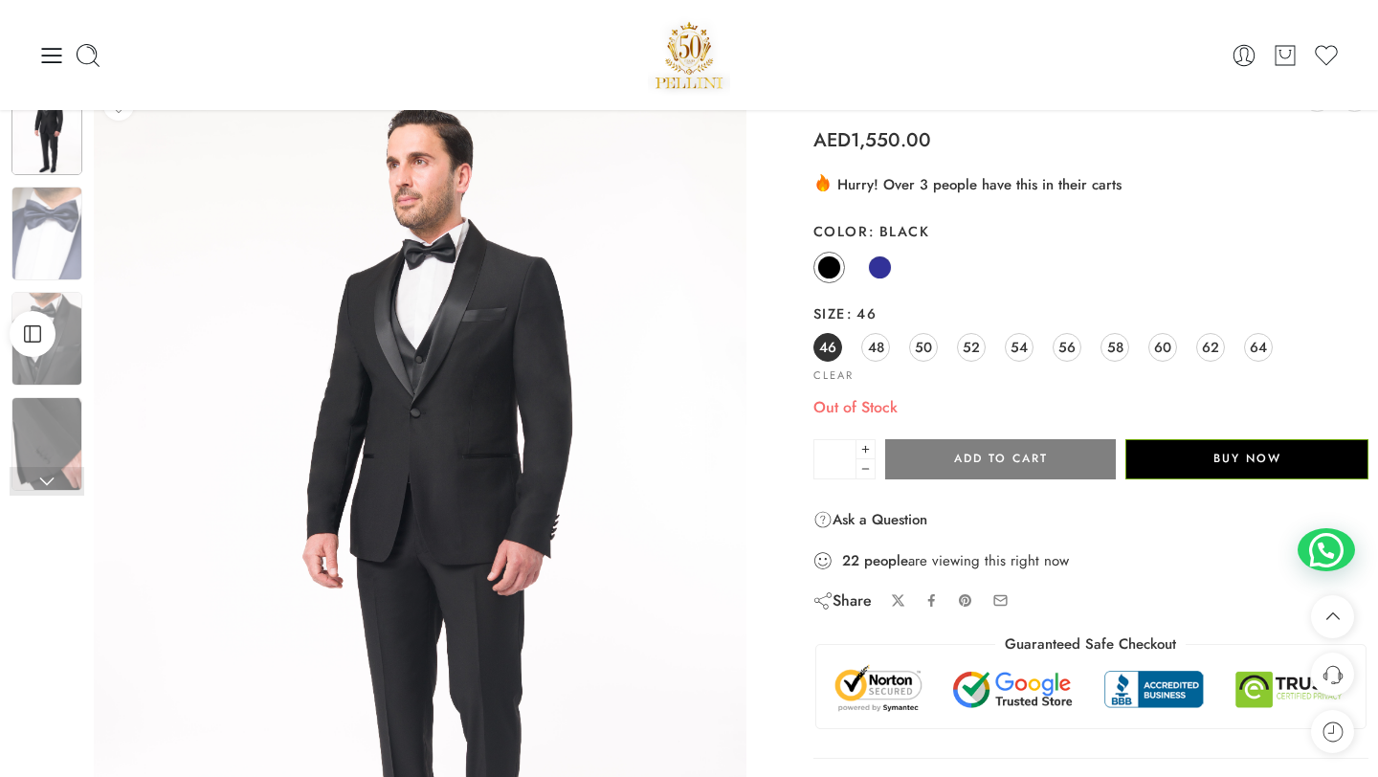
scroll to position [0, 0]
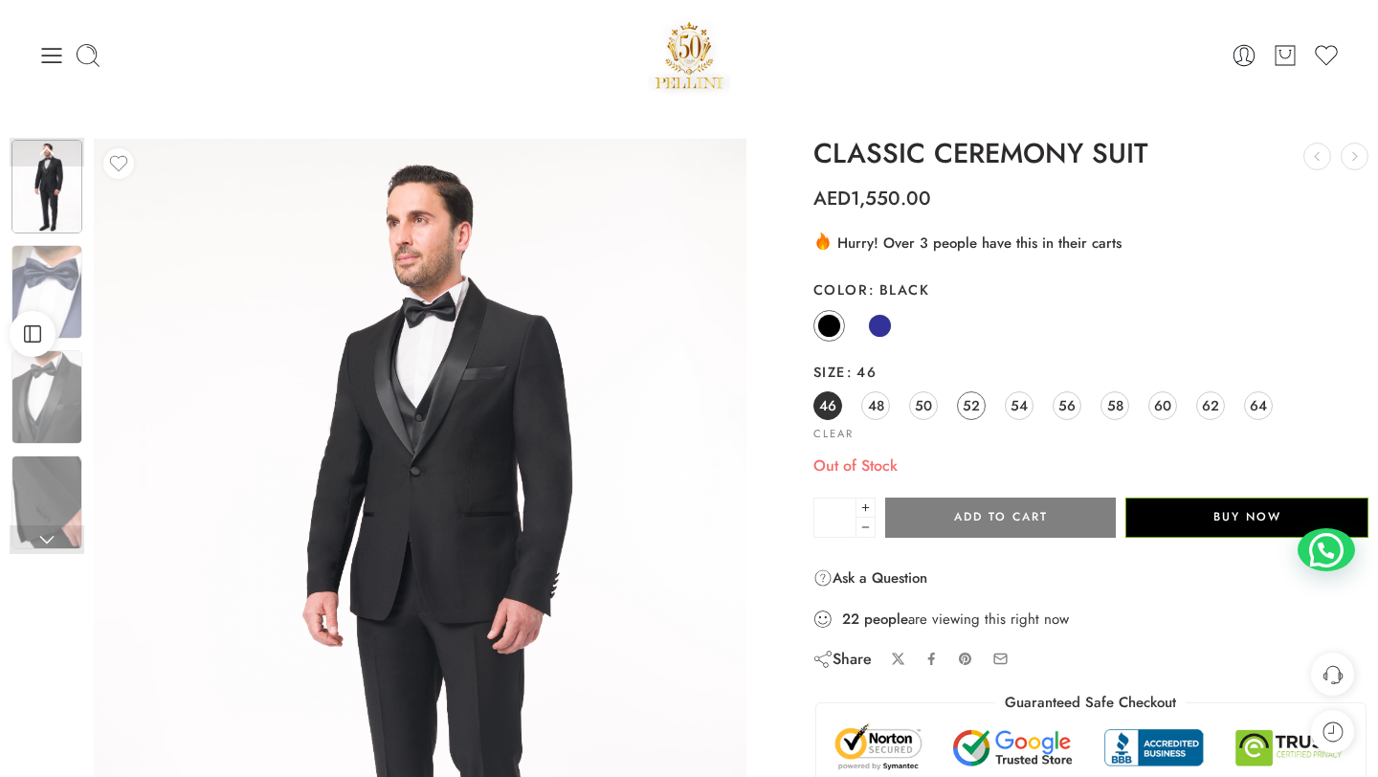
click at [977, 404] on span "52" at bounding box center [971, 405] width 17 height 26
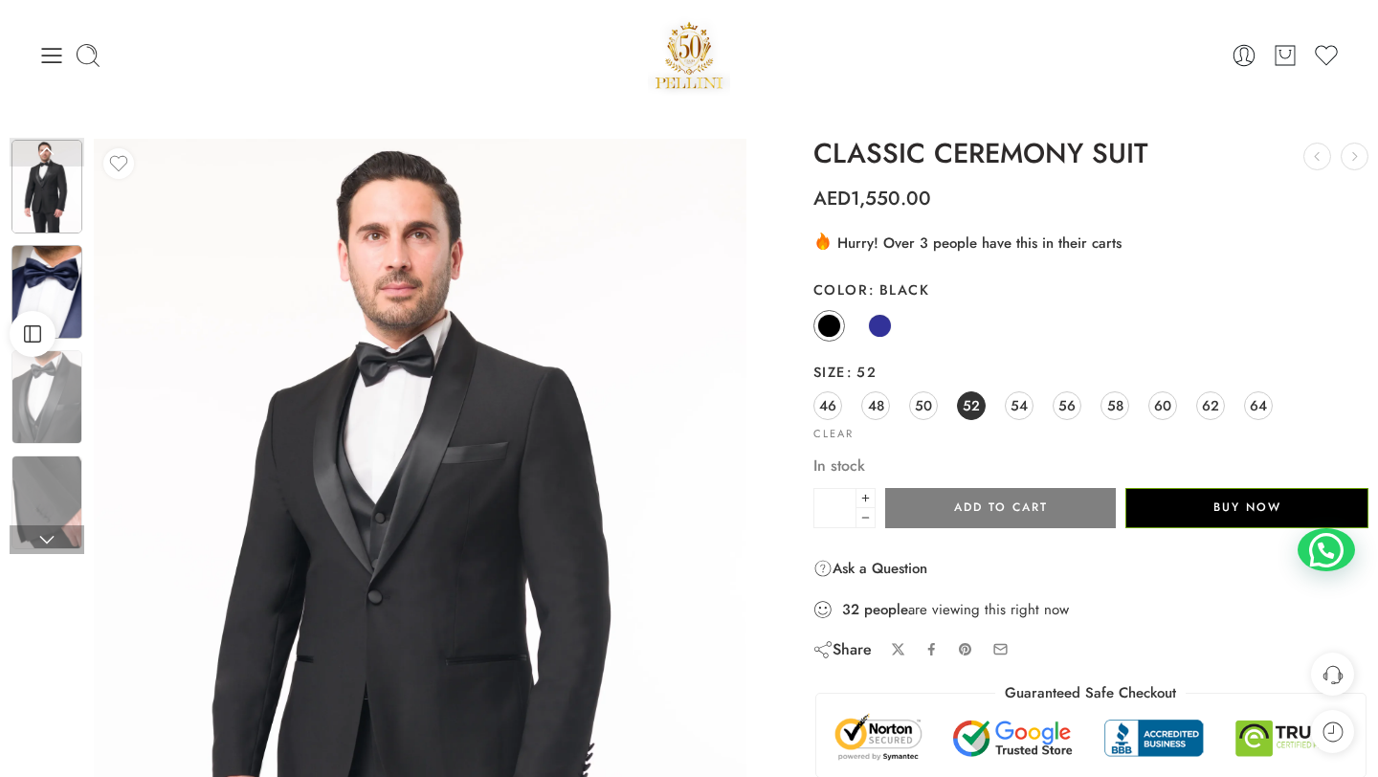
click at [42, 288] on img at bounding box center [46, 292] width 71 height 94
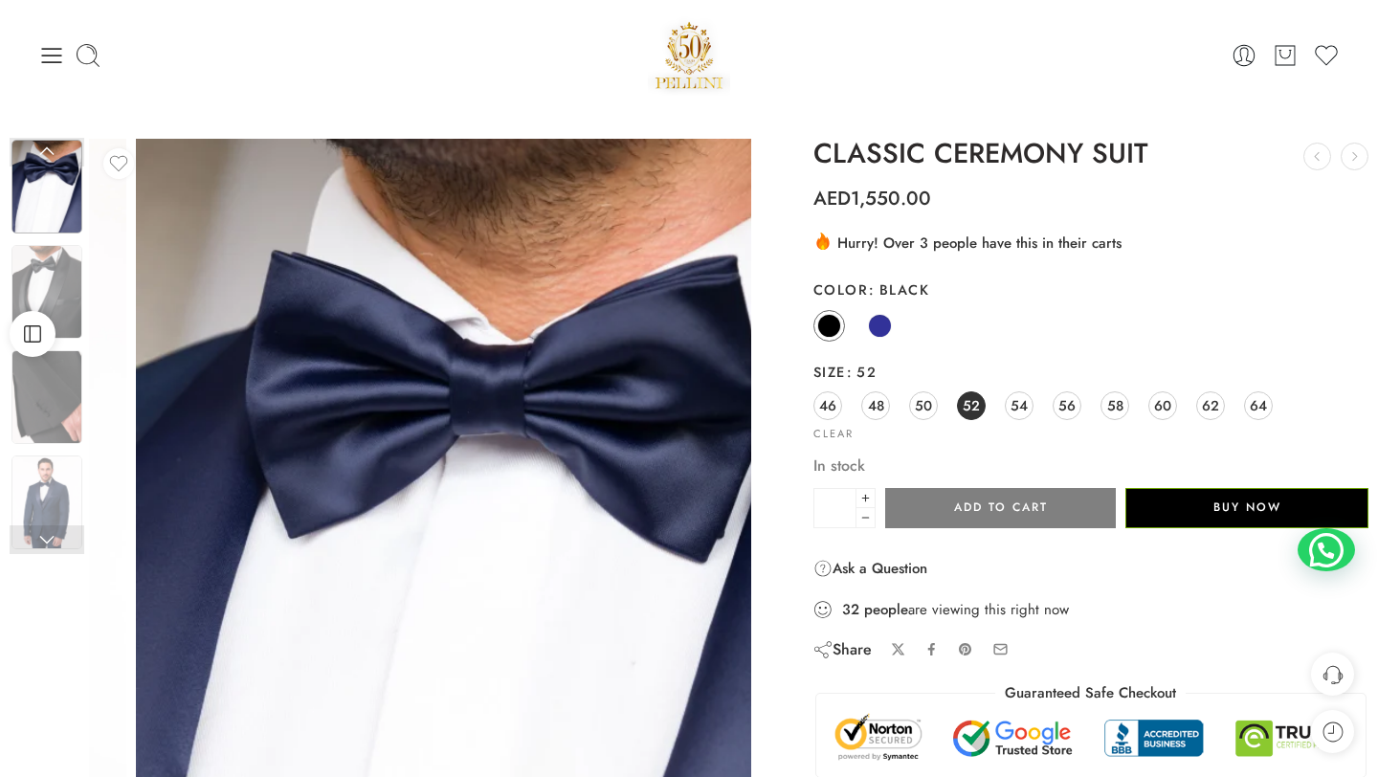
drag, startPoint x: 656, startPoint y: 420, endPoint x: 724, endPoint y: 441, distance: 72.1
click at [723, 438] on img at bounding box center [462, 574] width 653 height 870
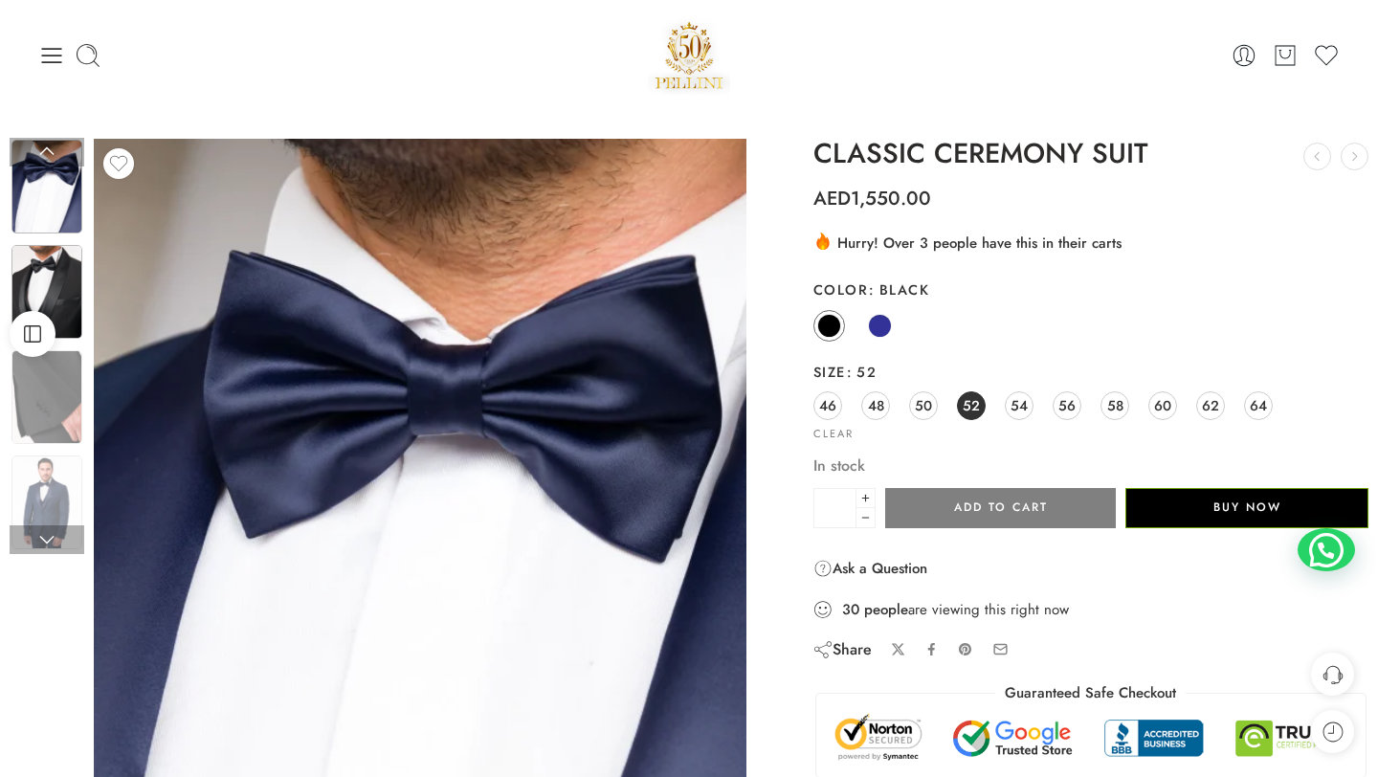
click at [72, 284] on img at bounding box center [46, 292] width 71 height 94
